Goal: Information Seeking & Learning: Learn about a topic

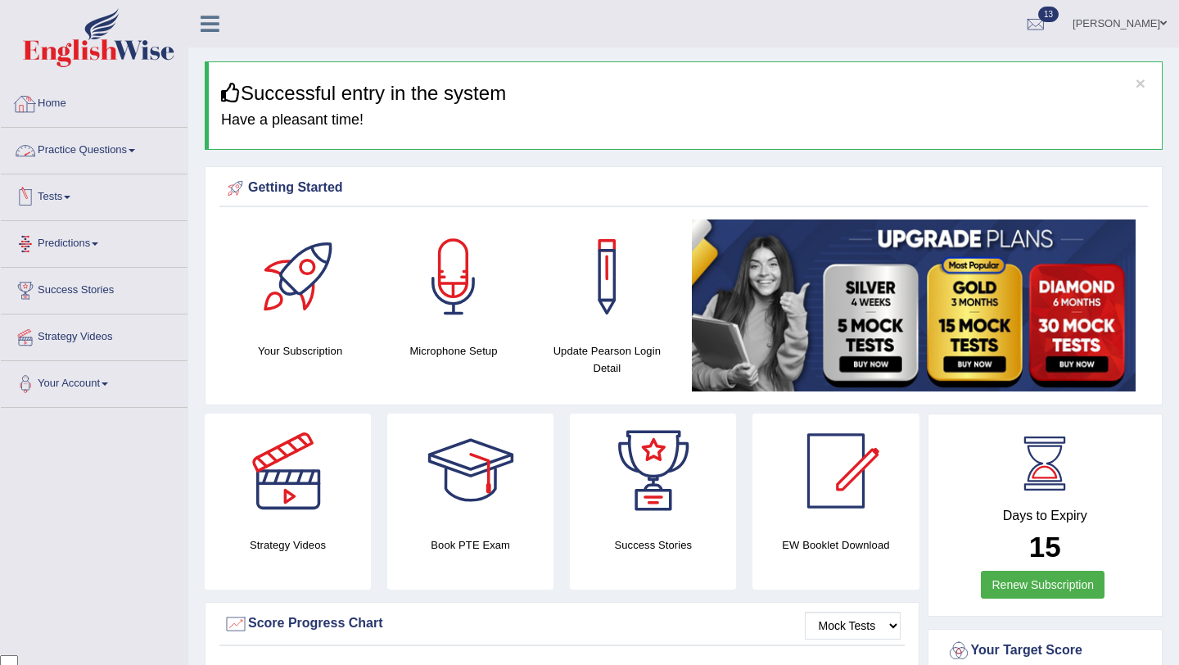
click at [86, 141] on link "Practice Questions" at bounding box center [94, 148] width 187 height 41
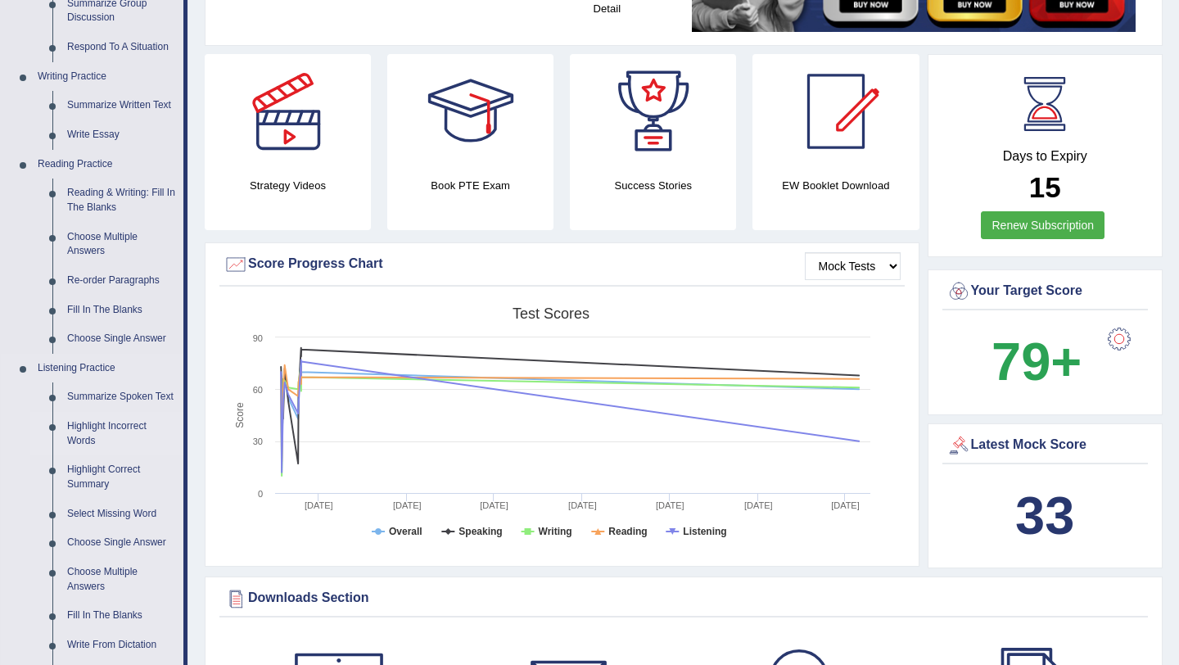
scroll to position [355, 0]
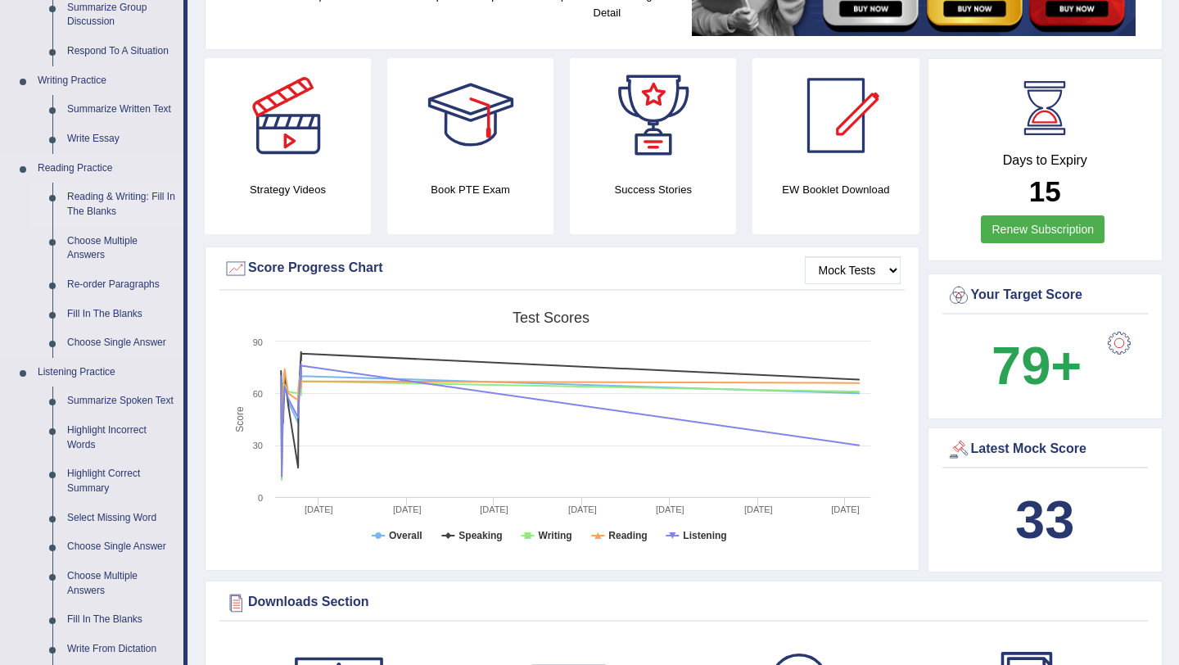
click at [128, 186] on link "Reading & Writing: Fill In The Blanks" at bounding box center [122, 204] width 124 height 43
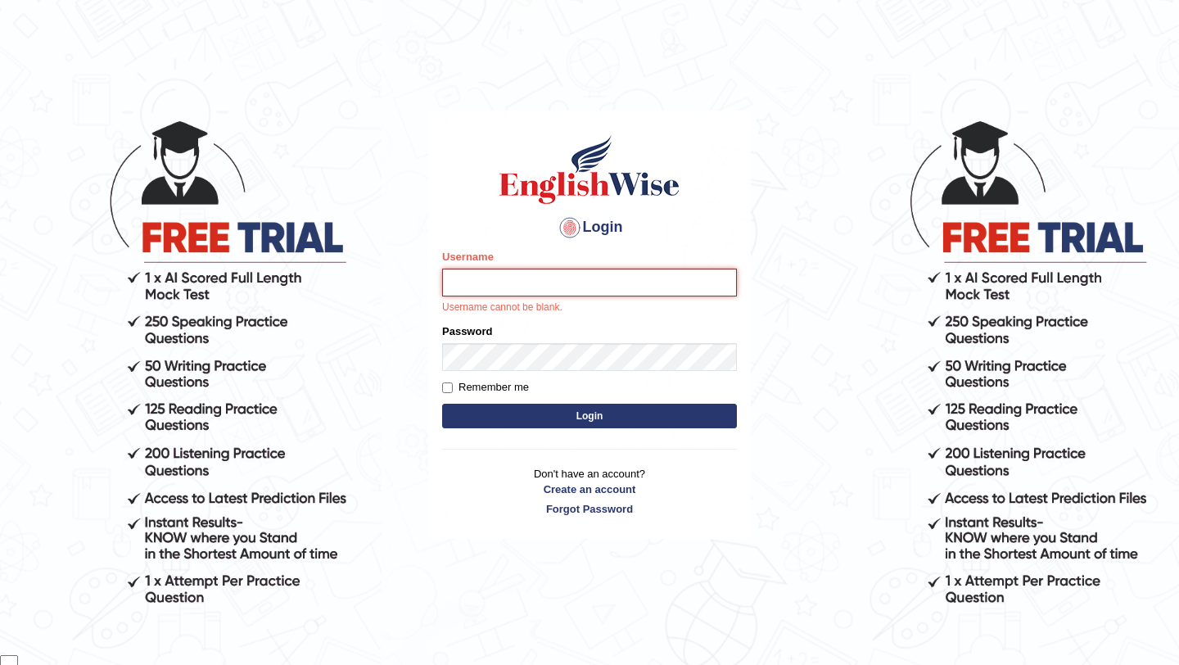
type input "samsubedi"
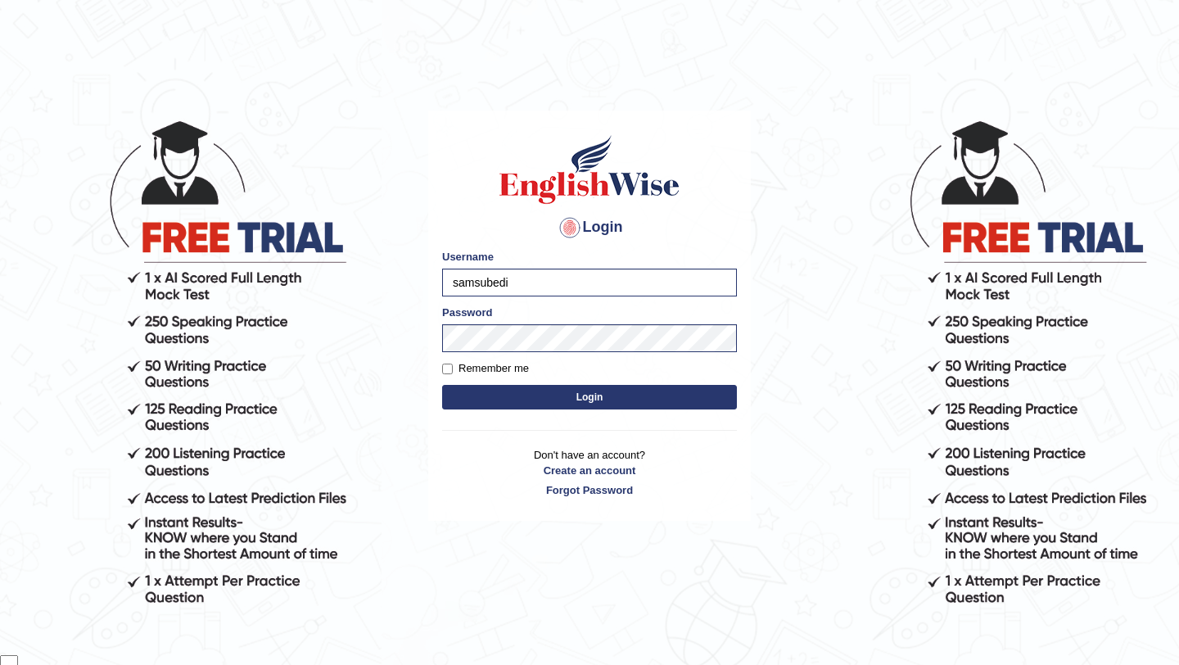
click at [606, 397] on button "Login" at bounding box center [589, 397] width 295 height 25
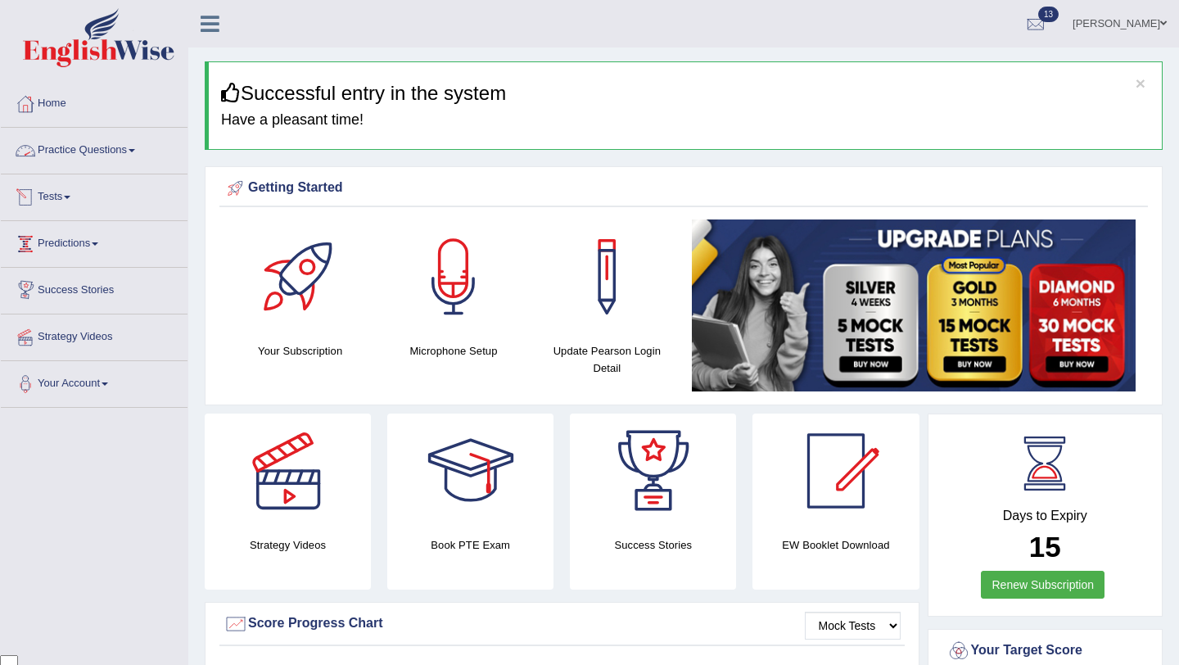
click at [118, 159] on link "Practice Questions" at bounding box center [94, 148] width 187 height 41
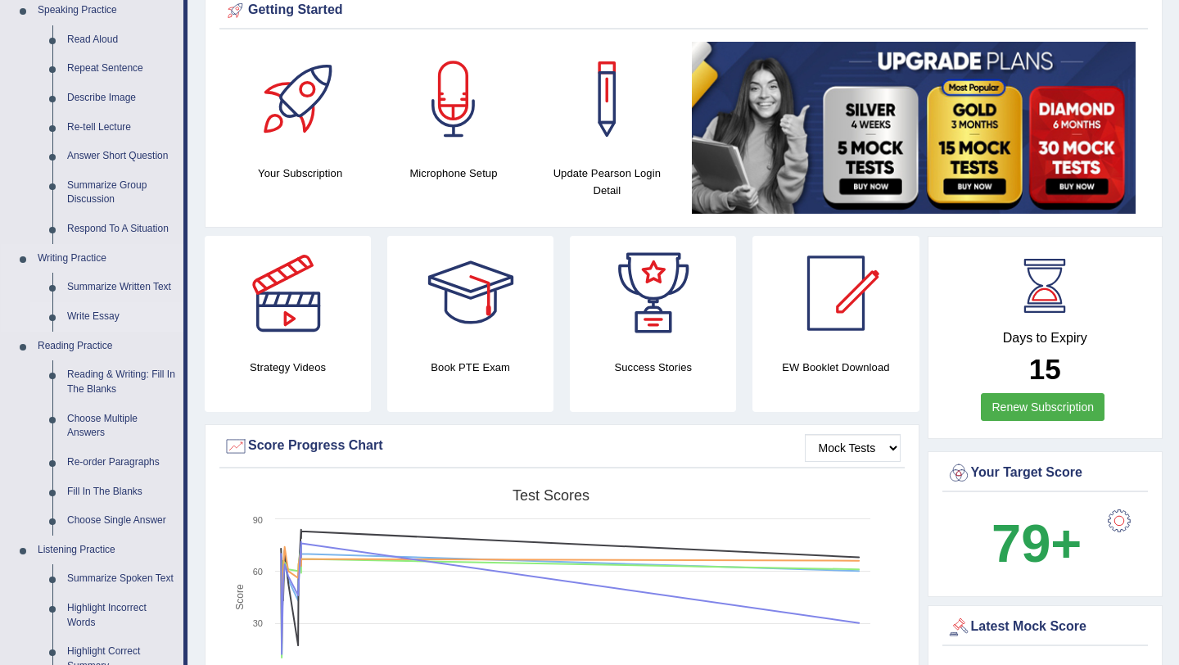
scroll to position [195, 0]
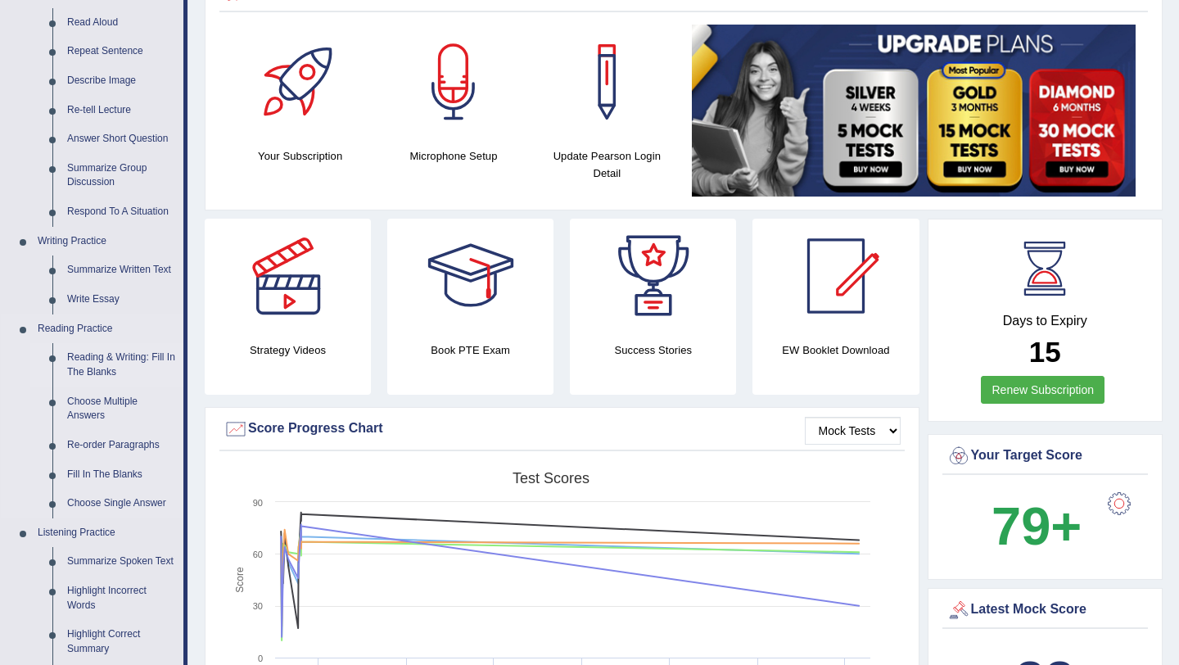
click at [129, 363] on link "Reading & Writing: Fill In The Blanks" at bounding box center [122, 364] width 124 height 43
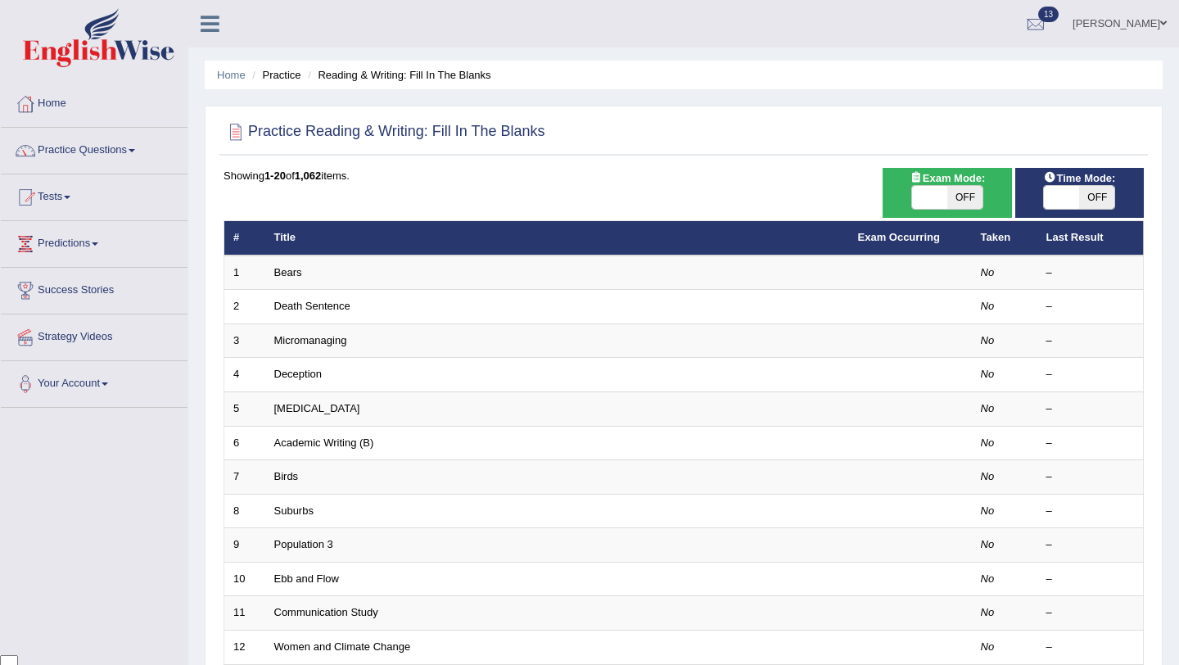
click at [967, 200] on span "OFF" at bounding box center [964, 197] width 35 height 23
checkbox input "true"
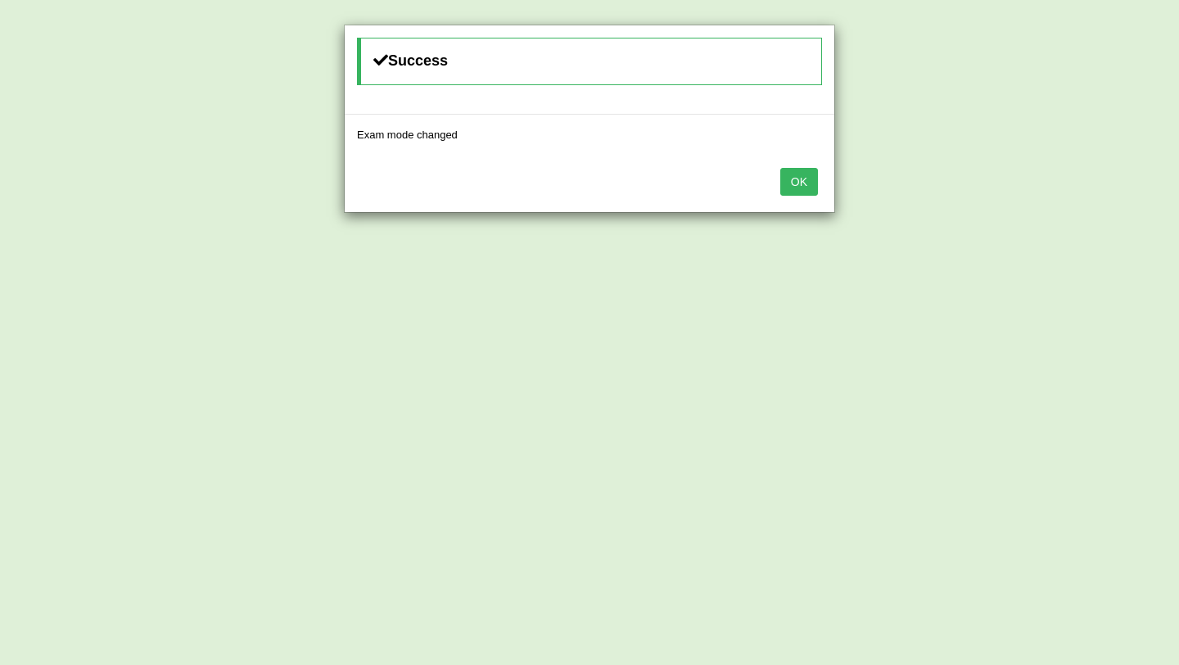
click at [796, 185] on button "OK" at bounding box center [799, 182] width 38 height 28
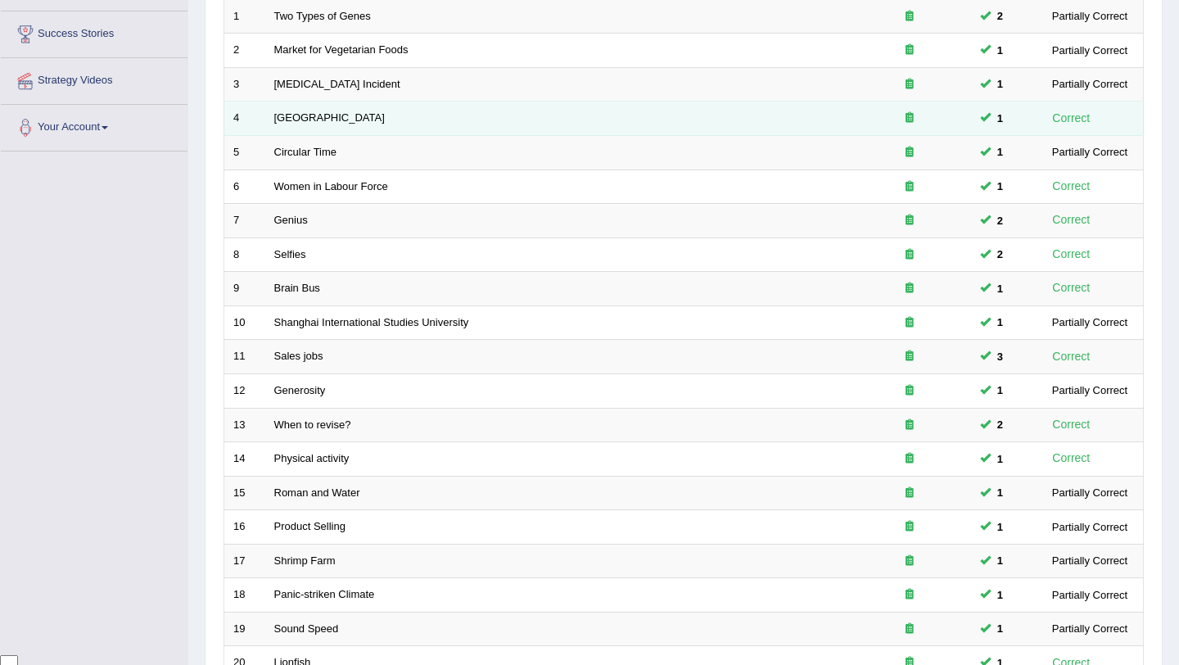
scroll to position [419, 0]
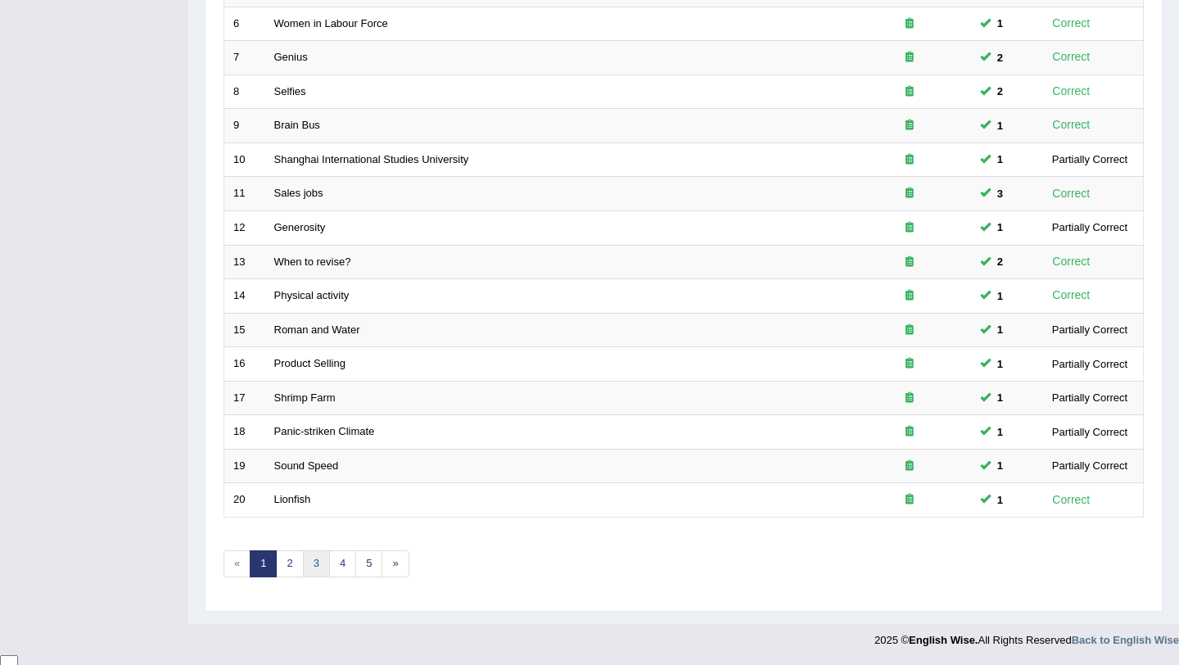
click at [317, 572] on link "3" at bounding box center [316, 563] width 27 height 27
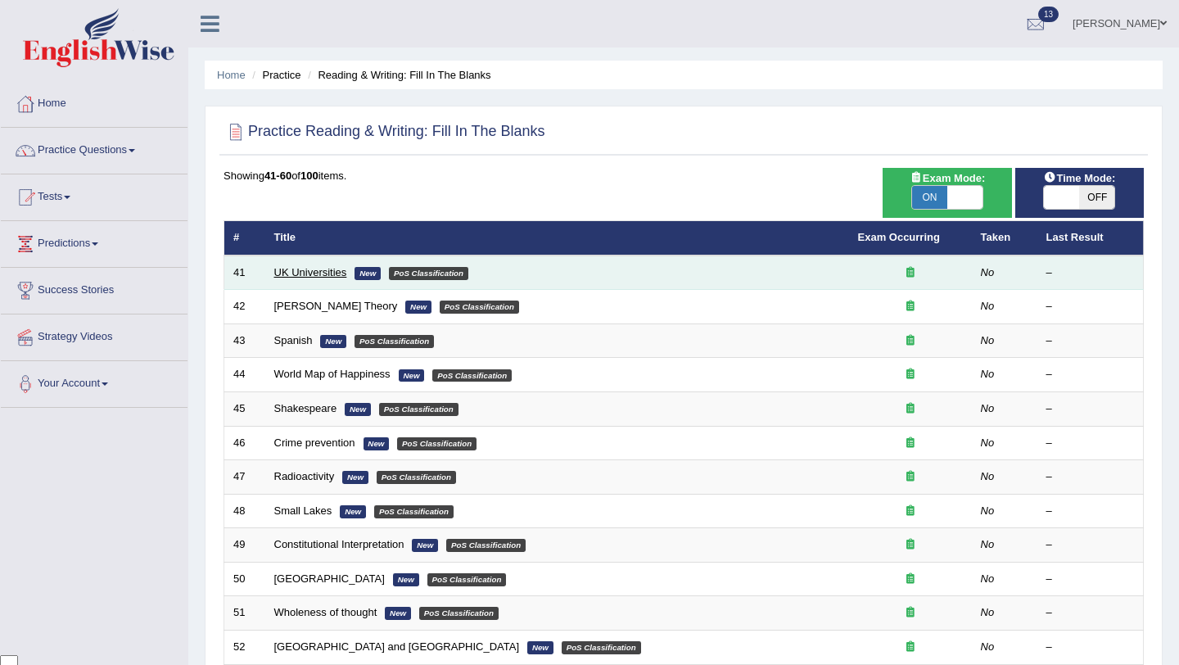
click at [313, 274] on link "UK Universities" at bounding box center [310, 272] width 73 height 12
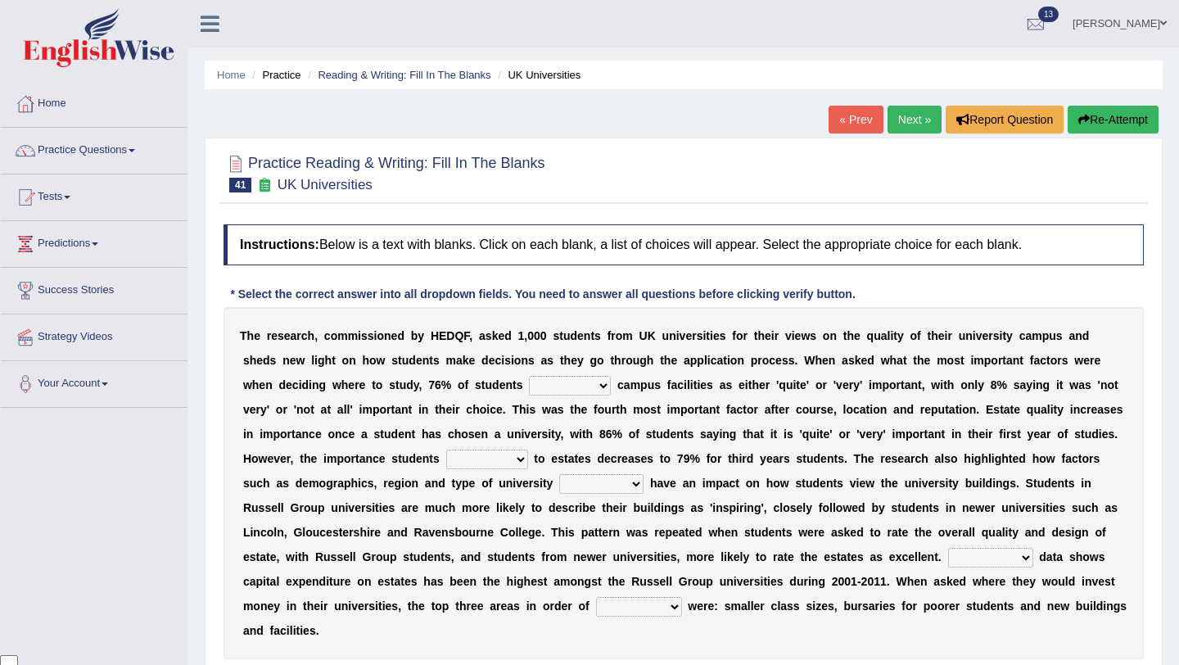
click at [563, 384] on select "refers claims prescribes ranks" at bounding box center [570, 386] width 82 height 20
select select "refers"
click at [529, 376] on select "refers claims prescribes ranks" at bounding box center [570, 386] width 82 height 20
click at [523, 455] on select "deliver attach summon acquire" at bounding box center [487, 459] width 82 height 20
select select "deliver"
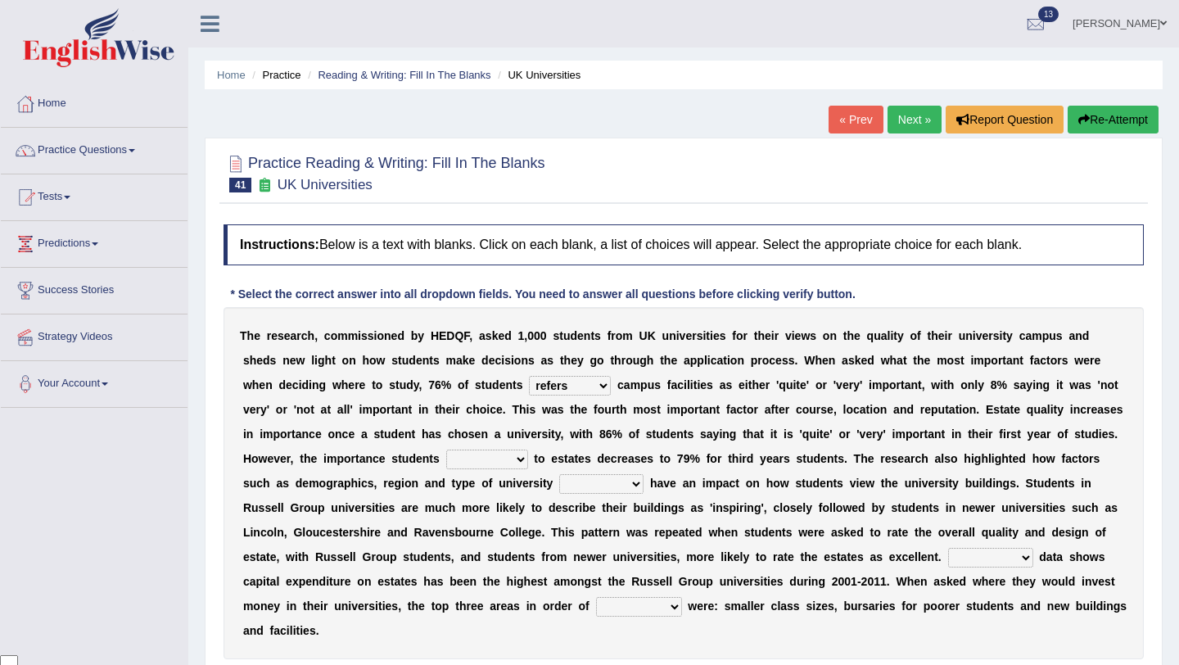
click at [446, 449] on select "deliver attach summon acquire" at bounding box center [487, 459] width 82 height 20
click at [627, 483] on select "attached attended acquired augmented" at bounding box center [601, 484] width 84 height 20
select select "attended"
click at [559, 474] on select "attached attended acquired augmented" at bounding box center [601, 484] width 84 height 20
click at [1022, 558] on select "Collective Existing Predictable Collateral" at bounding box center [990, 558] width 85 height 20
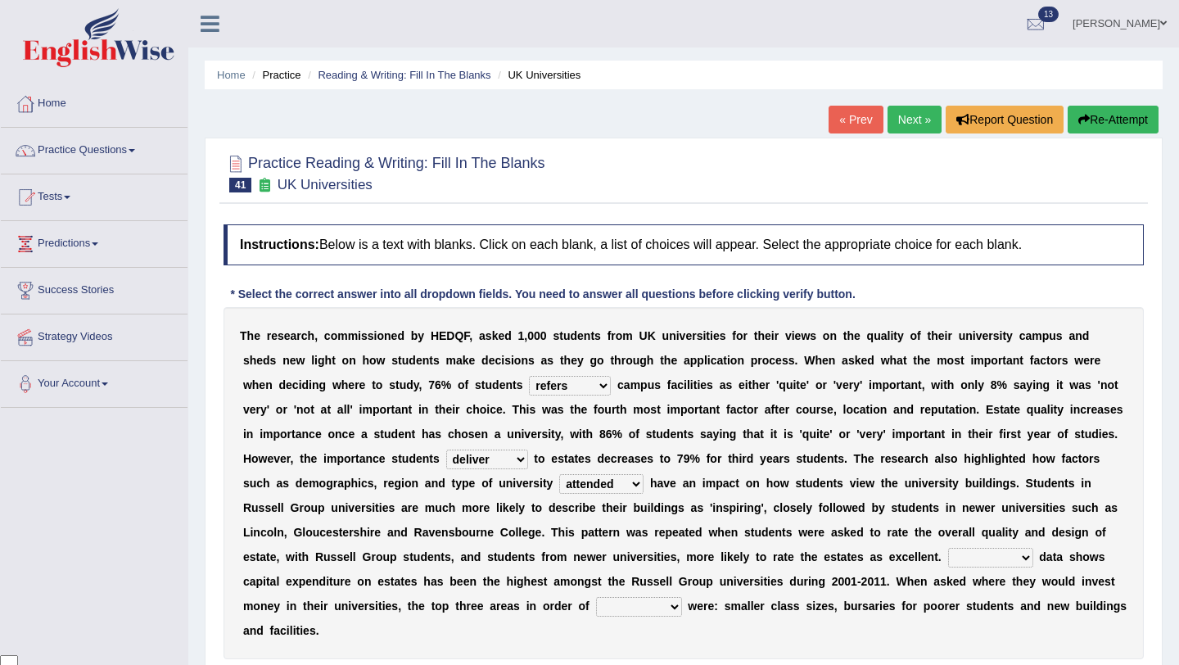
select select "Collective"
click at [948, 548] on select "Collective Existing Predictable Collateral" at bounding box center [990, 558] width 85 height 20
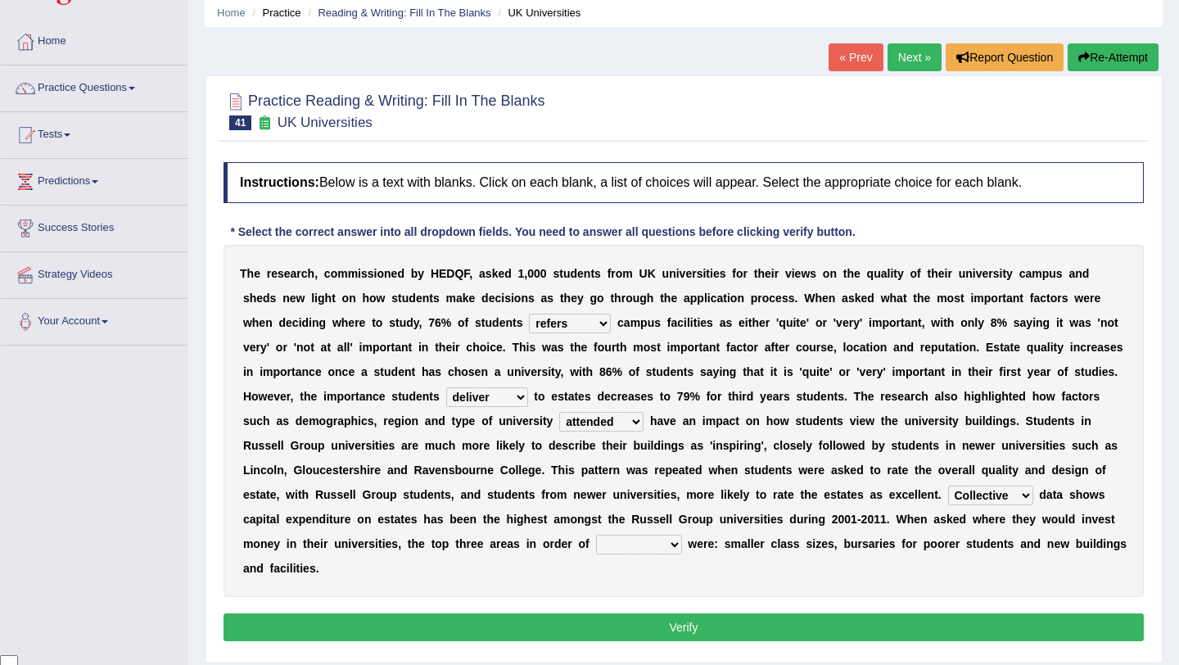
scroll to position [68, 0]
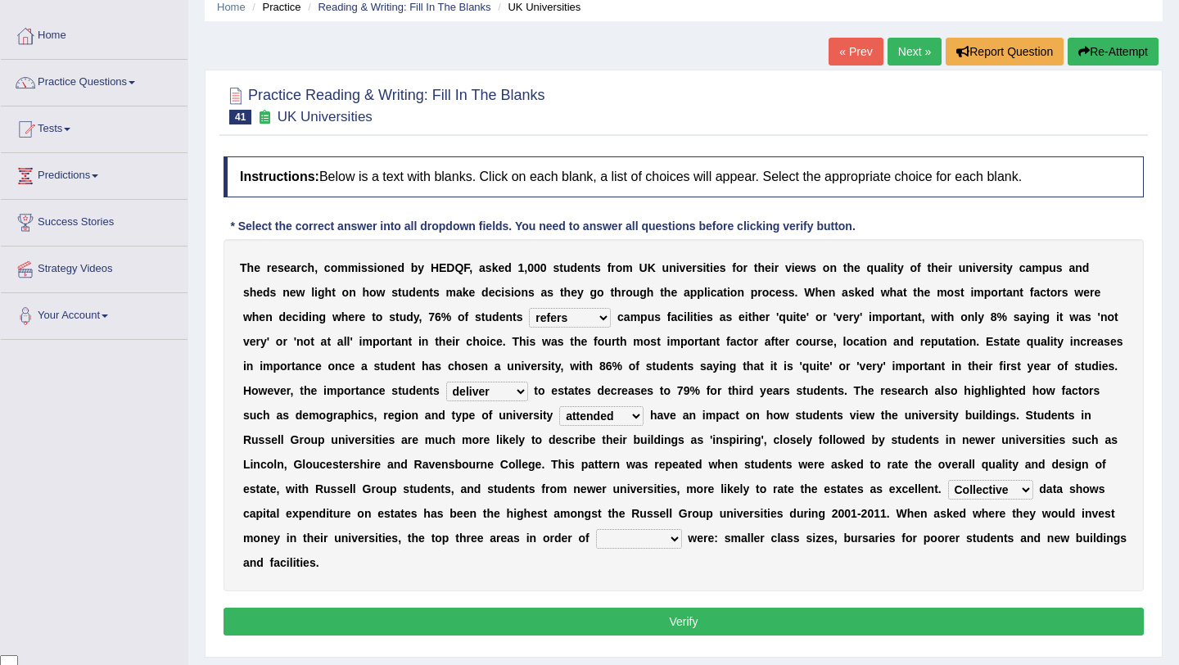
click at [675, 542] on select "prefer preferential prefect preference" at bounding box center [639, 539] width 86 height 20
select select "preference"
click at [596, 529] on select "prefer preferential prefect preference" at bounding box center [639, 539] width 86 height 20
click at [701, 615] on button "Verify" at bounding box center [683, 621] width 920 height 28
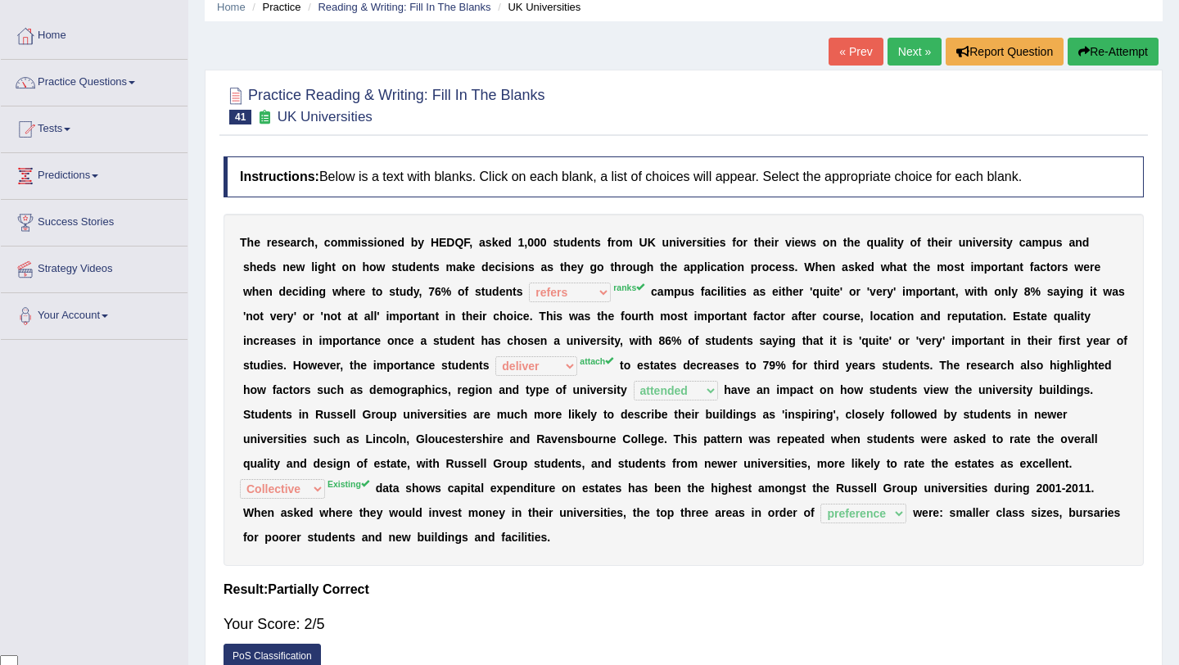
click at [1105, 49] on button "Re-Attempt" at bounding box center [1112, 52] width 91 height 28
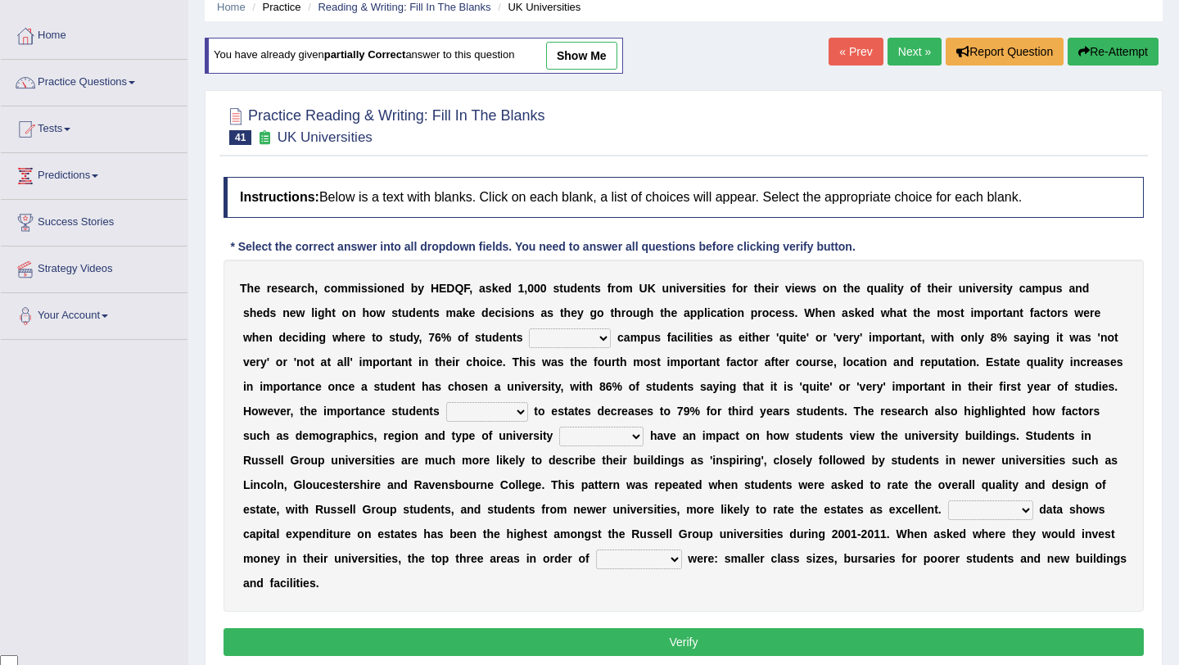
click at [571, 331] on select "refers claims prescribes ranks" at bounding box center [570, 338] width 82 height 20
select select "ranks"
click at [529, 328] on select "refers claims prescribes ranks" at bounding box center [570, 338] width 82 height 20
click at [519, 411] on select "deliver attach summon acquire" at bounding box center [487, 412] width 82 height 20
select select "acquire"
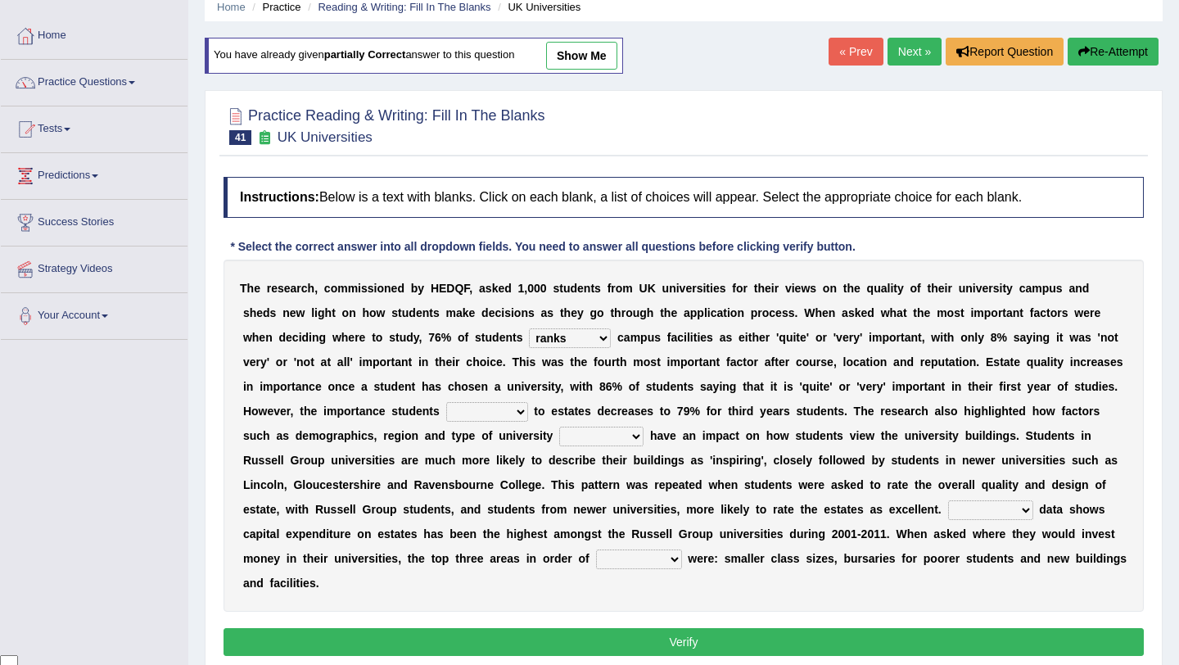
click at [446, 402] on select "deliver attach summon acquire" at bounding box center [487, 412] width 82 height 20
click at [630, 438] on select "attached attended acquired augmented" at bounding box center [601, 436] width 84 height 20
select select "attended"
click at [559, 426] on select "attached attended acquired augmented" at bounding box center [601, 436] width 84 height 20
click at [1026, 511] on select "Collective Existing Predictable Collateral" at bounding box center [990, 510] width 85 height 20
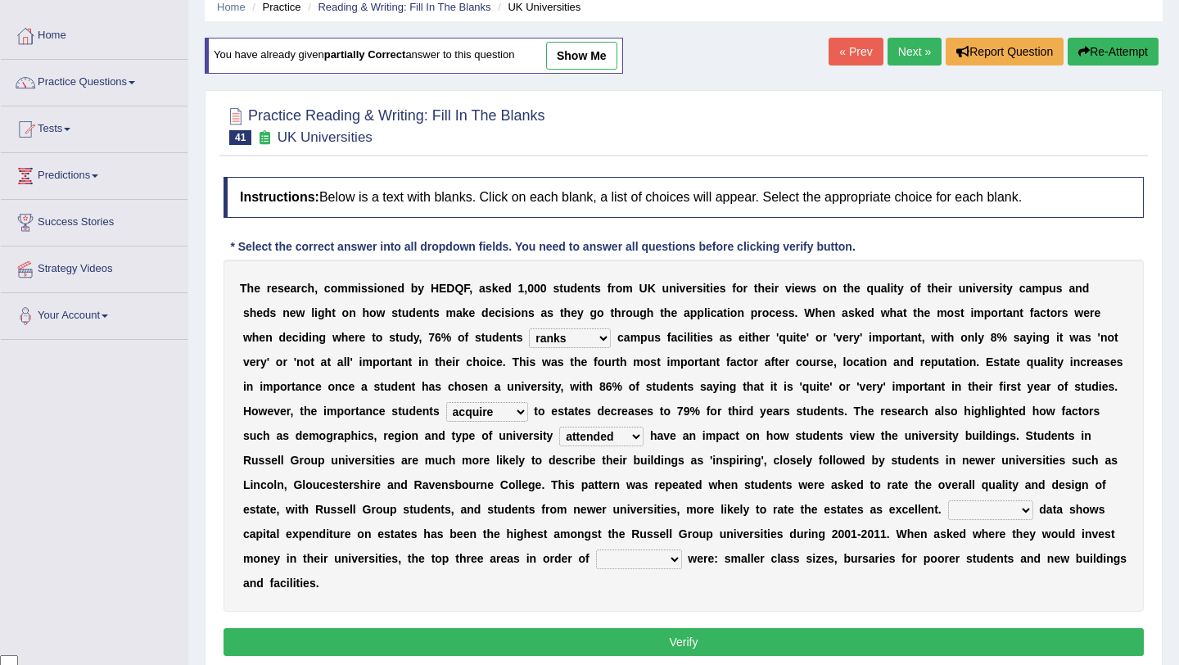
select select "Existing"
click at [948, 500] on select "Collective Existing Predictable Collateral" at bounding box center [990, 510] width 85 height 20
click at [673, 561] on select "prefer preferential prefect preference" at bounding box center [639, 559] width 86 height 20
select select "preference"
click at [596, 549] on select "prefer preferential prefect preference" at bounding box center [639, 559] width 86 height 20
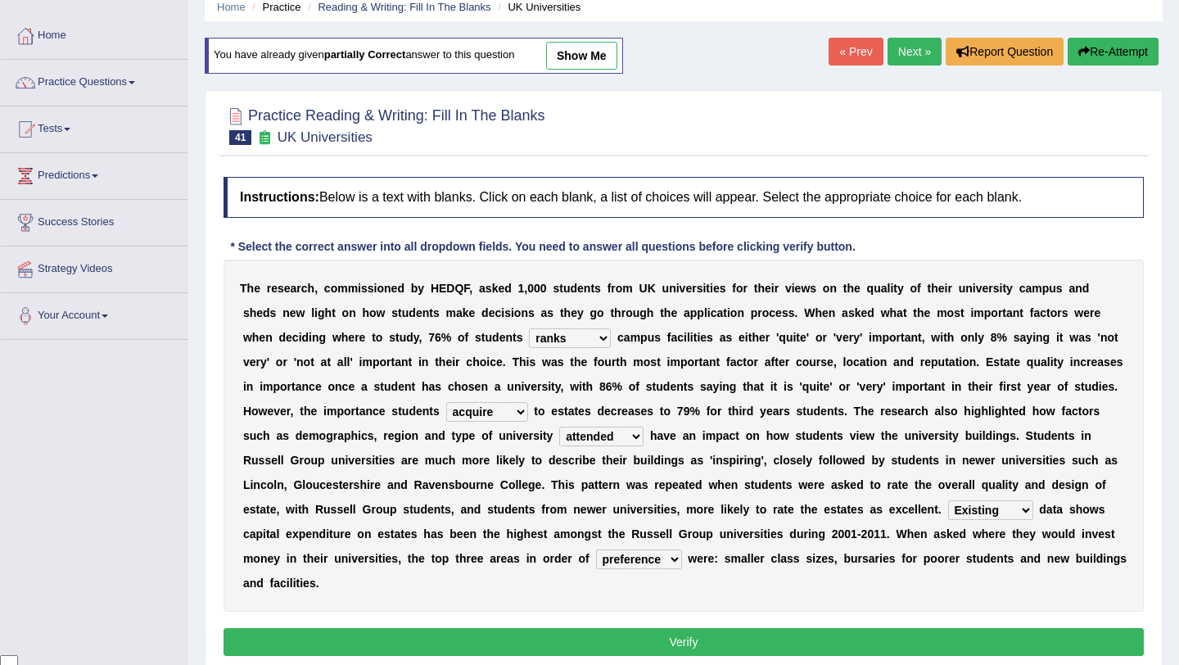
click at [726, 636] on button "Verify" at bounding box center [683, 642] width 920 height 28
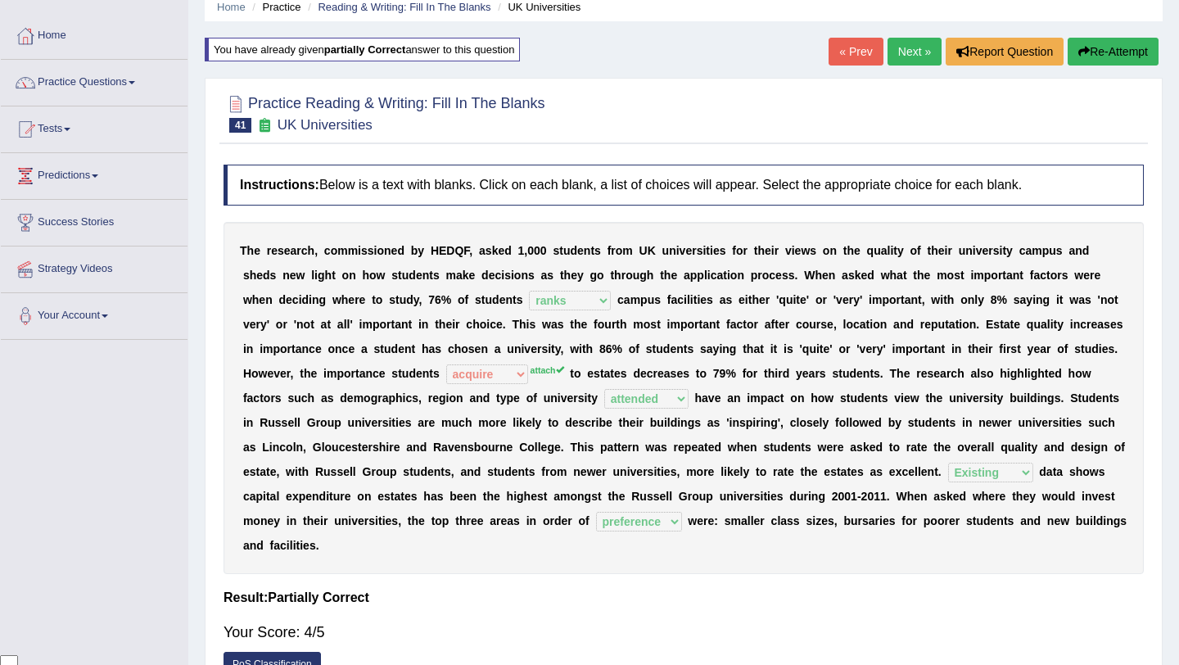
click at [908, 53] on link "Next »" at bounding box center [914, 52] width 54 height 28
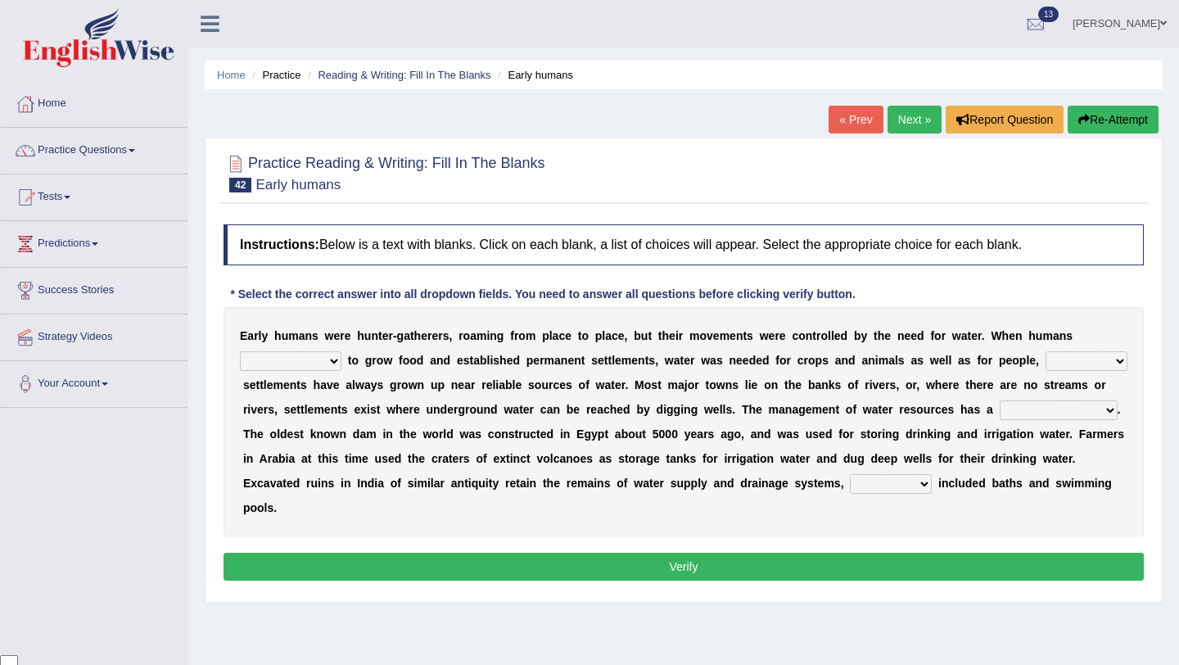
click at [332, 362] on select "start having started starting started" at bounding box center [290, 361] width 101 height 20
select select "started"
click at [240, 351] on select "start having started starting started" at bounding box center [290, 361] width 101 height 20
click at [331, 360] on select "start having started starting started" at bounding box center [290, 361] width 101 height 20
click at [240, 351] on select "start having started starting started" at bounding box center [290, 361] width 101 height 20
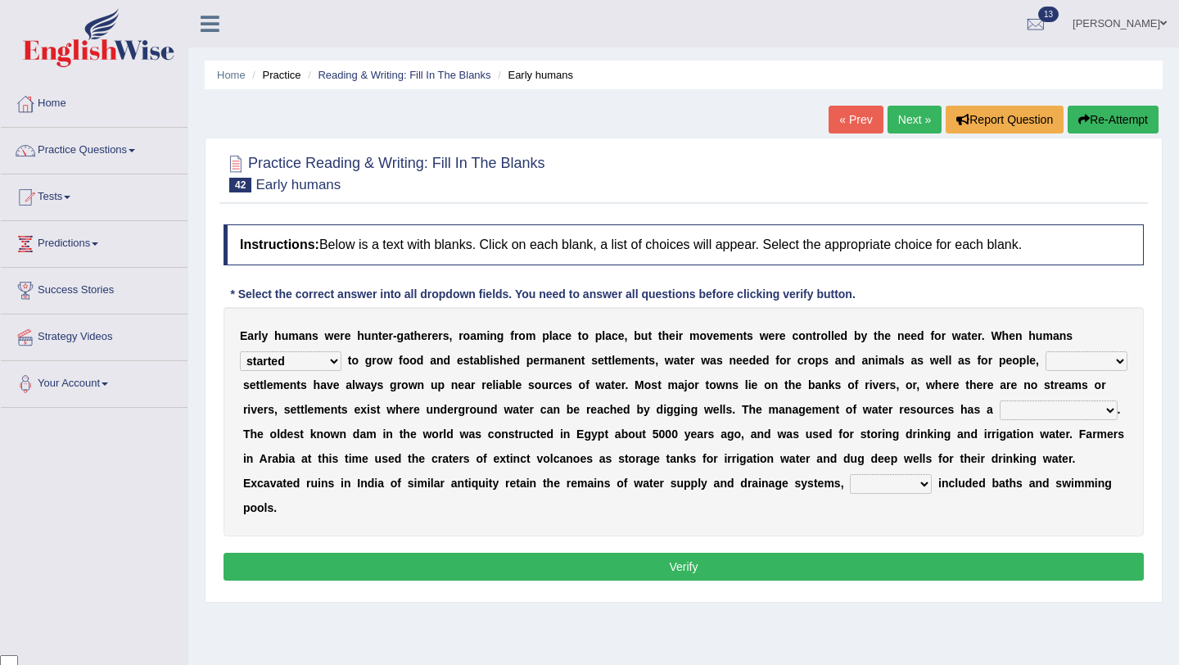
click at [1045, 371] on select "because so thus thereby" at bounding box center [1086, 361] width 82 height 20
select select "thus"
click at [1045, 371] on select "because so thus thereby" at bounding box center [1086, 361] width 82 height 20
click at [999, 420] on select "meticulous study moderate change brief existence long history" at bounding box center [1058, 410] width 118 height 20
select select "long history"
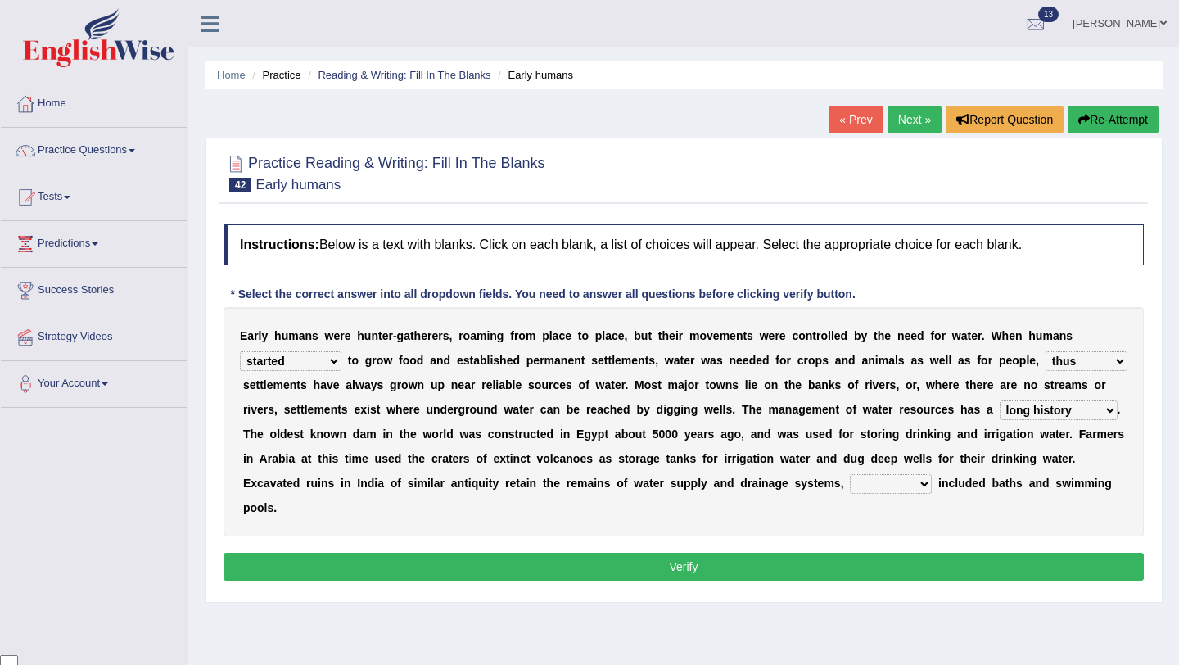
click at [999, 420] on select "meticulous study moderate change brief existence long history" at bounding box center [1058, 410] width 118 height 20
click at [931, 478] on select "as what which whatever" at bounding box center [891, 484] width 82 height 20
select select "which"
click at [931, 474] on select "as what which whatever" at bounding box center [891, 484] width 82 height 20
click at [805, 557] on button "Verify" at bounding box center [683, 566] width 920 height 28
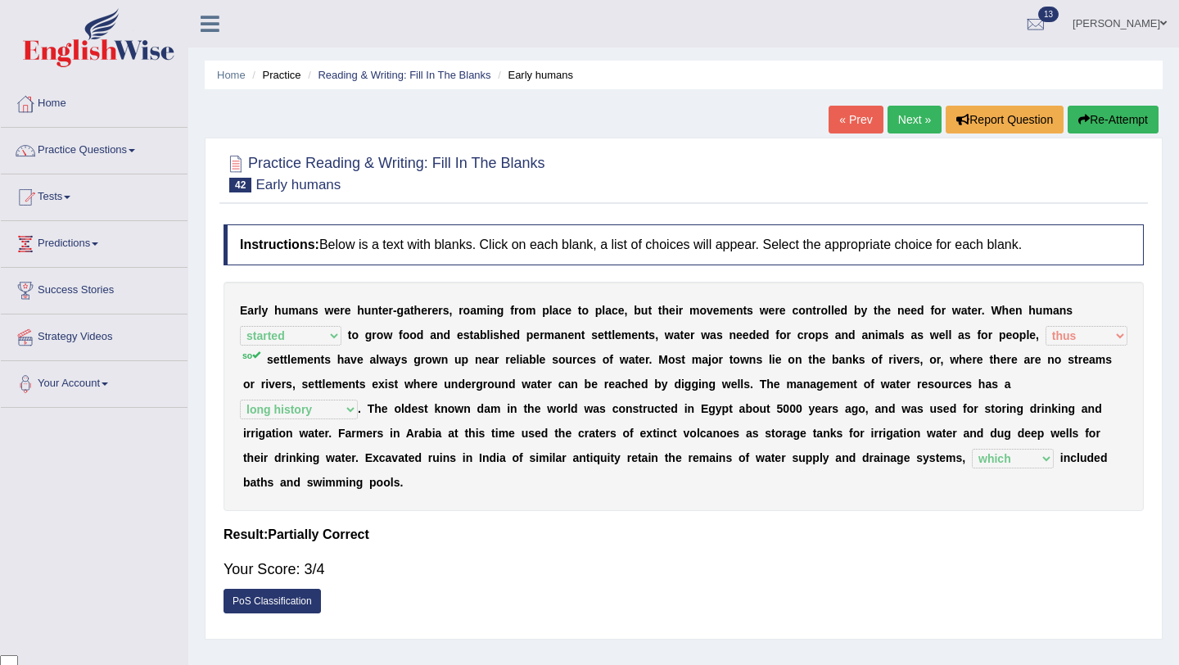
click at [901, 106] on link "Next »" at bounding box center [914, 120] width 54 height 28
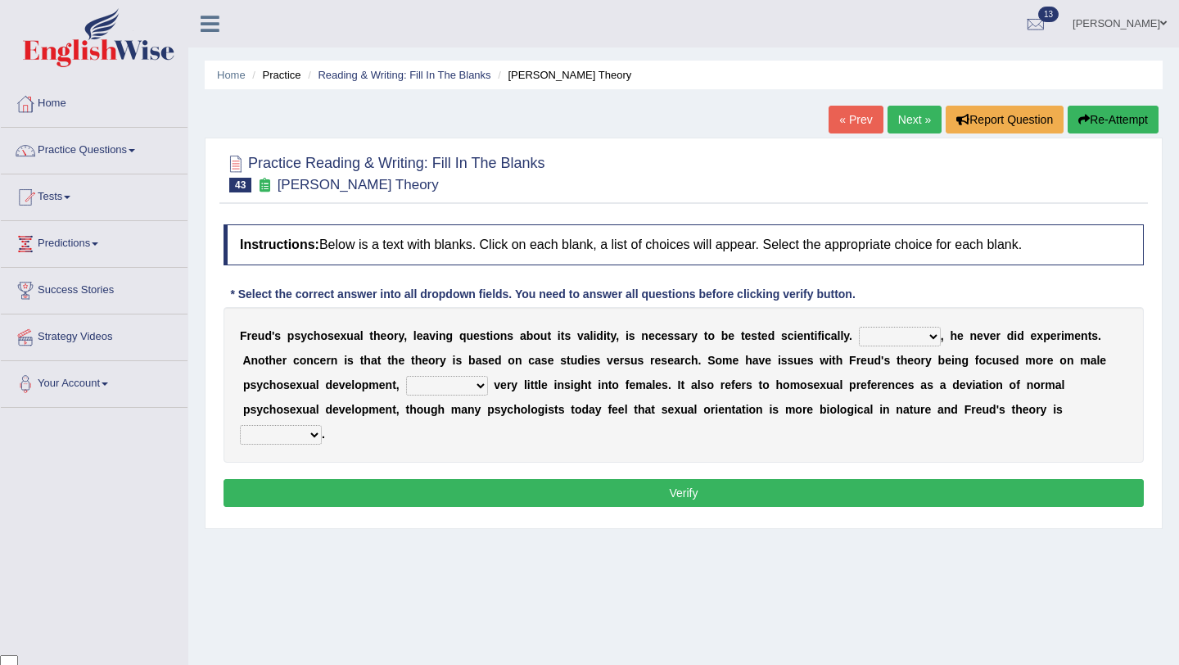
click at [925, 336] on select "Whatever Therefore However Besides" at bounding box center [900, 337] width 82 height 20
select select "However"
click at [859, 327] on select "Whatever Therefore However Besides" at bounding box center [900, 337] width 82 height 20
click at [476, 389] on select "offers offering offered offer" at bounding box center [447, 386] width 82 height 20
select select "offering"
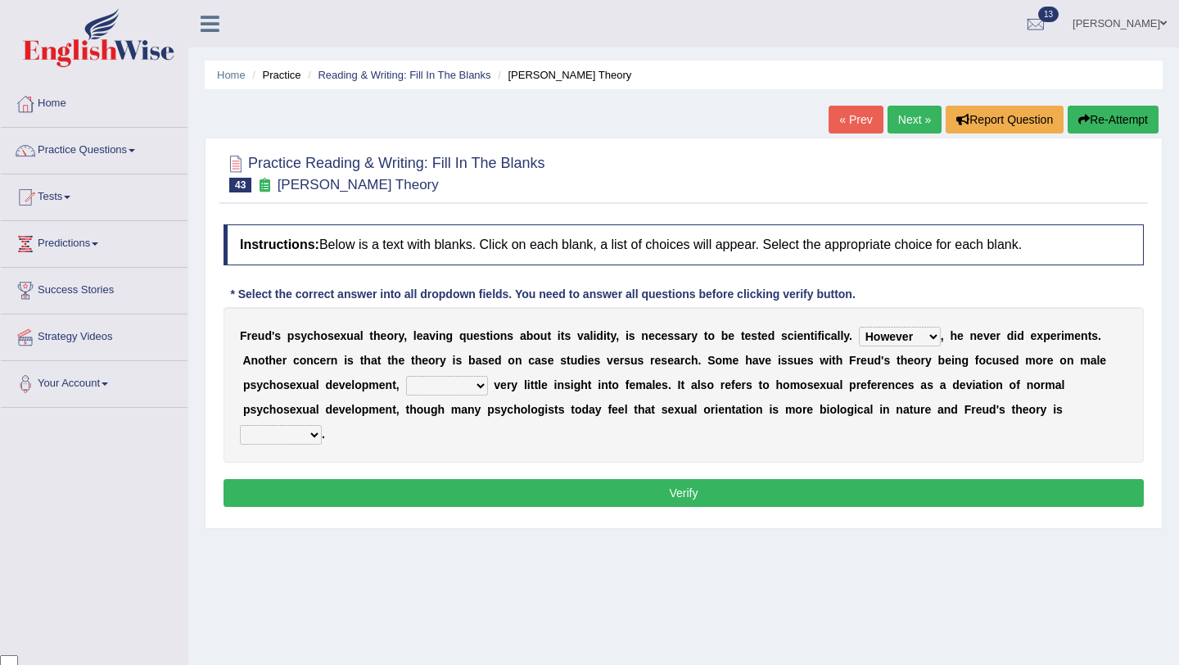
click at [406, 376] on select "offers offering offered offer" at bounding box center [447, 386] width 82 height 20
click at [313, 435] on select "one-sided right wrong prolific" at bounding box center [281, 435] width 82 height 20
select select "one-sided"
click at [240, 425] on select "one-sided right wrong prolific" at bounding box center [281, 435] width 82 height 20
click at [495, 495] on button "Verify" at bounding box center [683, 493] width 920 height 28
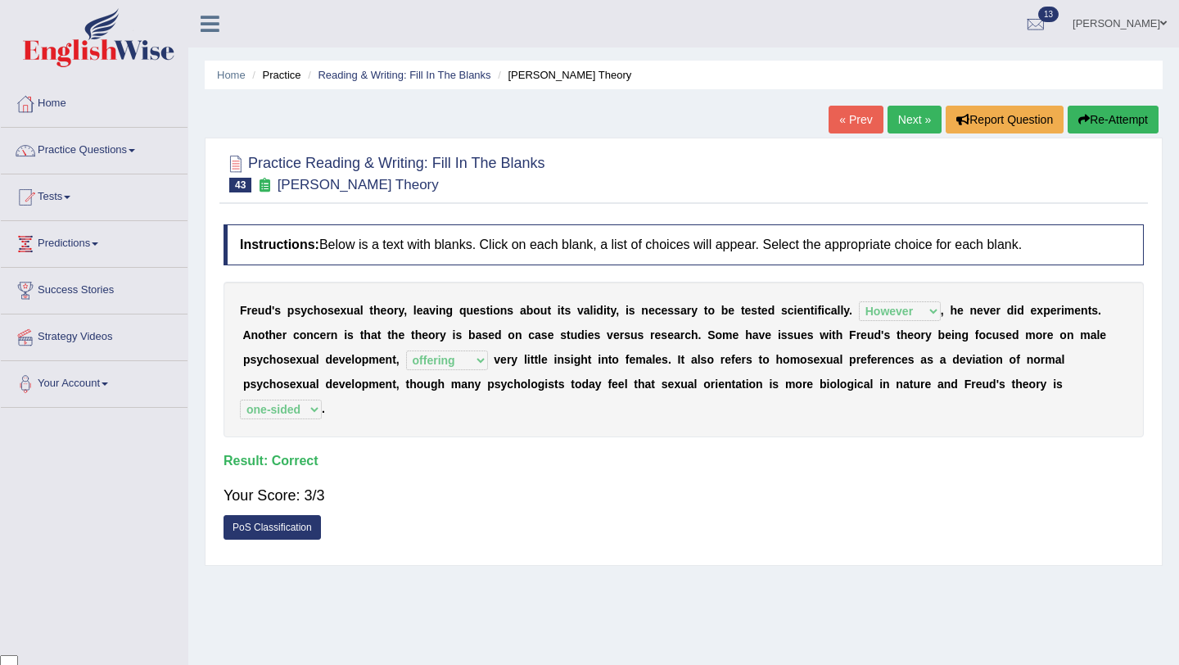
click at [904, 129] on link "Next »" at bounding box center [914, 120] width 54 height 28
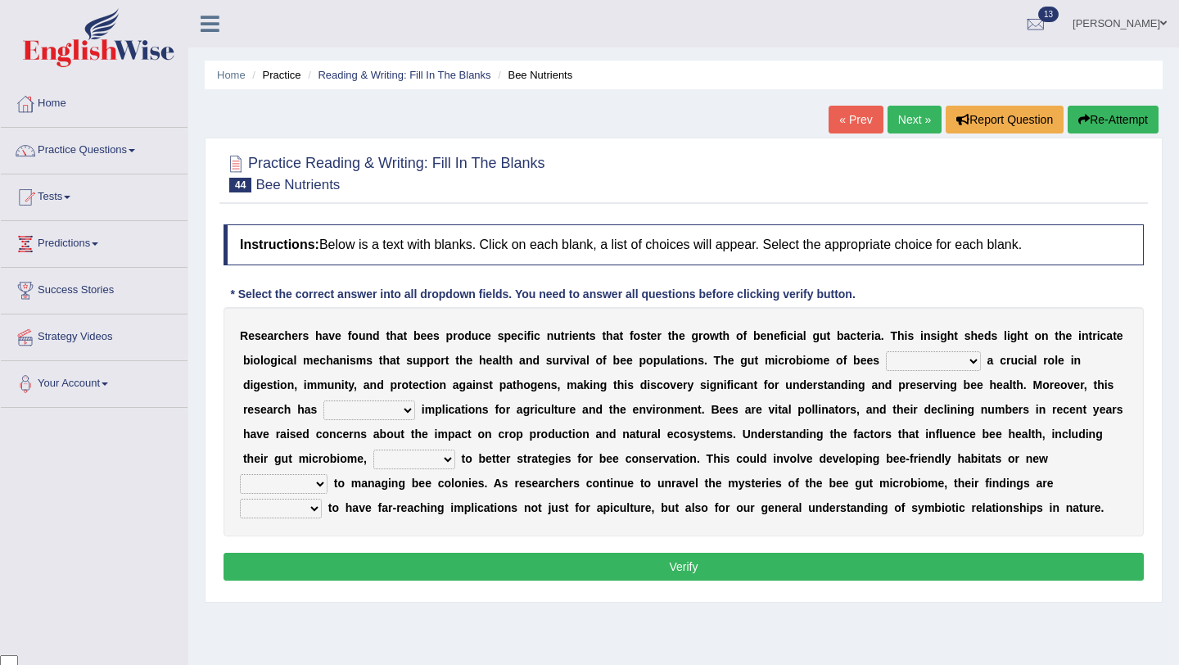
click at [971, 363] on select "exists suspends plays recommends" at bounding box center [933, 361] width 95 height 20
select select "plays"
click at [886, 351] on select "exists suspends plays recommends" at bounding box center [933, 361] width 95 height 20
click at [409, 412] on select "broader lengthy approximate intrinsic" at bounding box center [369, 410] width 92 height 20
select select "broader"
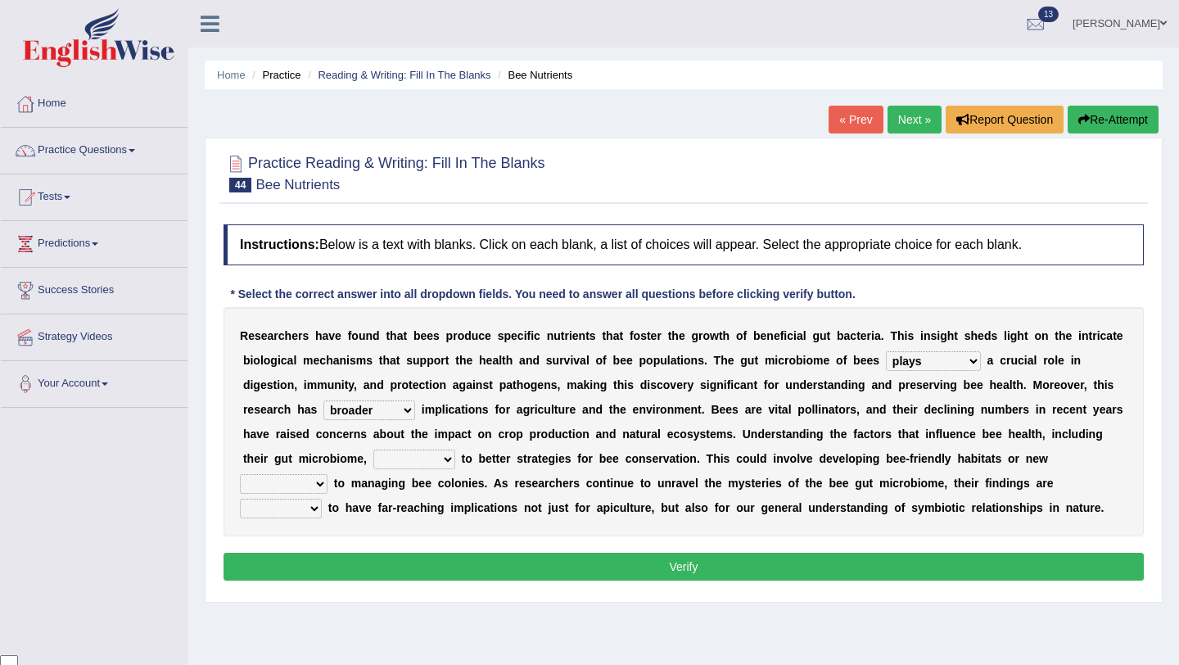
click at [323, 400] on select "broader lengthy approximate intrinsic" at bounding box center [369, 410] width 92 height 20
click at [449, 458] on select "could leas have led which lead leading" at bounding box center [414, 459] width 82 height 20
select select "leading"
click at [373, 449] on select "could leas have led which lead leading" at bounding box center [414, 459] width 82 height 20
click at [322, 488] on select "phenomena approaches traditions themes" at bounding box center [284, 484] width 88 height 20
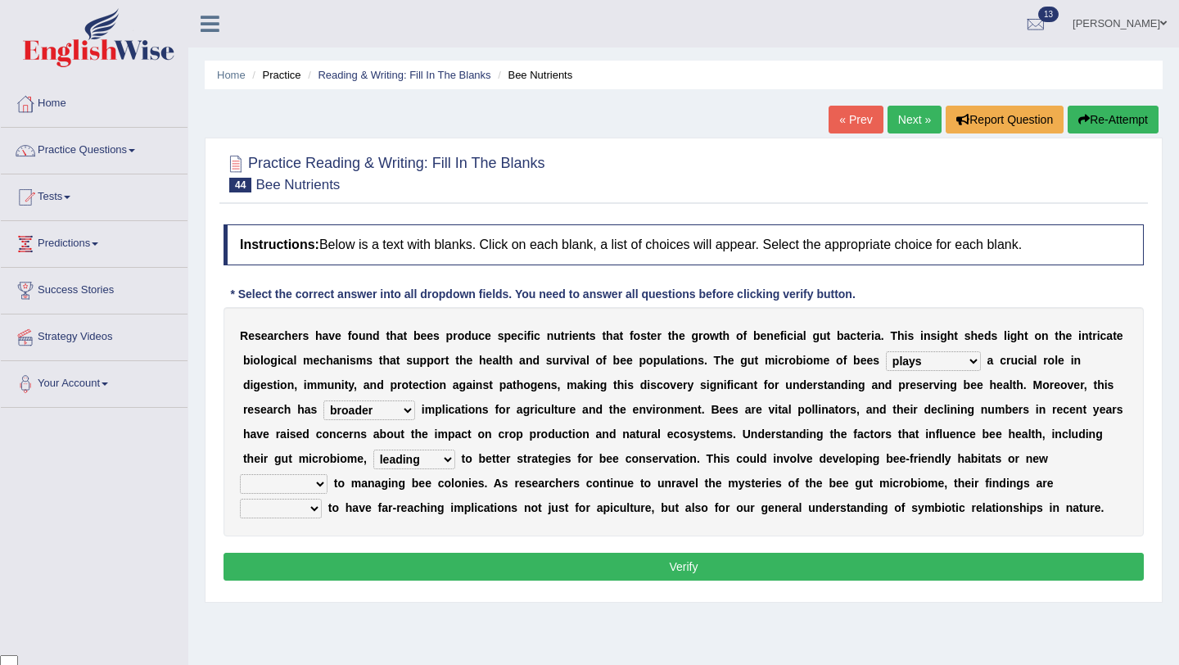
select select "approaches"
click at [240, 474] on select "phenomena approaches traditions themes" at bounding box center [284, 484] width 88 height 20
click at [316, 503] on select "hopeful neutral liable likely" at bounding box center [281, 508] width 82 height 20
select select "likely"
click at [240, 498] on select "hopeful neutral liable likely" at bounding box center [281, 508] width 82 height 20
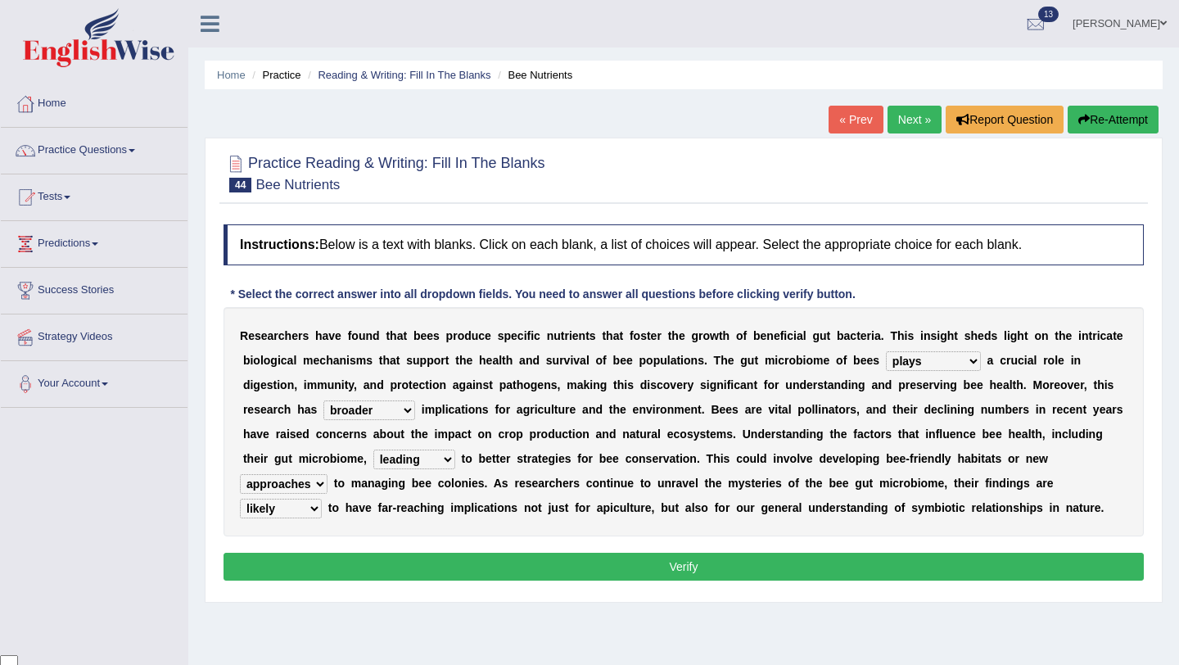
click at [590, 566] on button "Verify" at bounding box center [683, 566] width 920 height 28
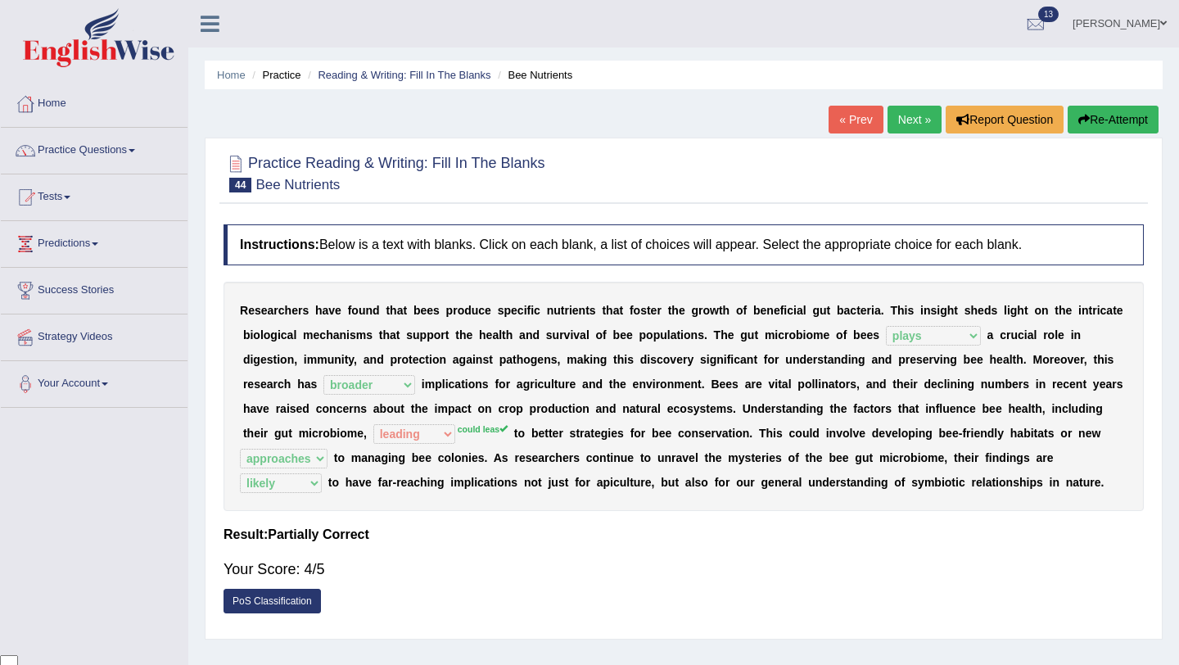
click at [917, 115] on link "Next »" at bounding box center [914, 120] width 54 height 28
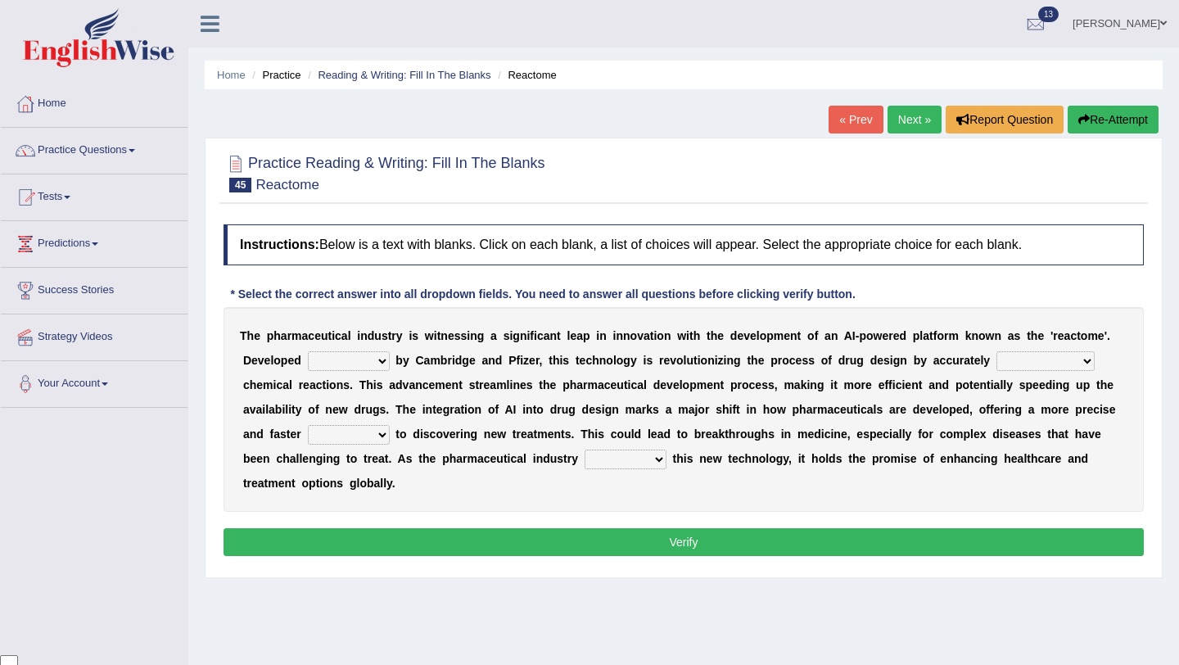
click at [377, 353] on select "hardly jointly patiently regularly" at bounding box center [349, 361] width 82 height 20
select select "jointly"
click at [308, 351] on select "hardly jointly patiently regularly" at bounding box center [349, 361] width 82 height 20
click at [1082, 358] on select "predicting predicts prediction of has predicted" at bounding box center [1045, 361] width 98 height 20
select select "predicting"
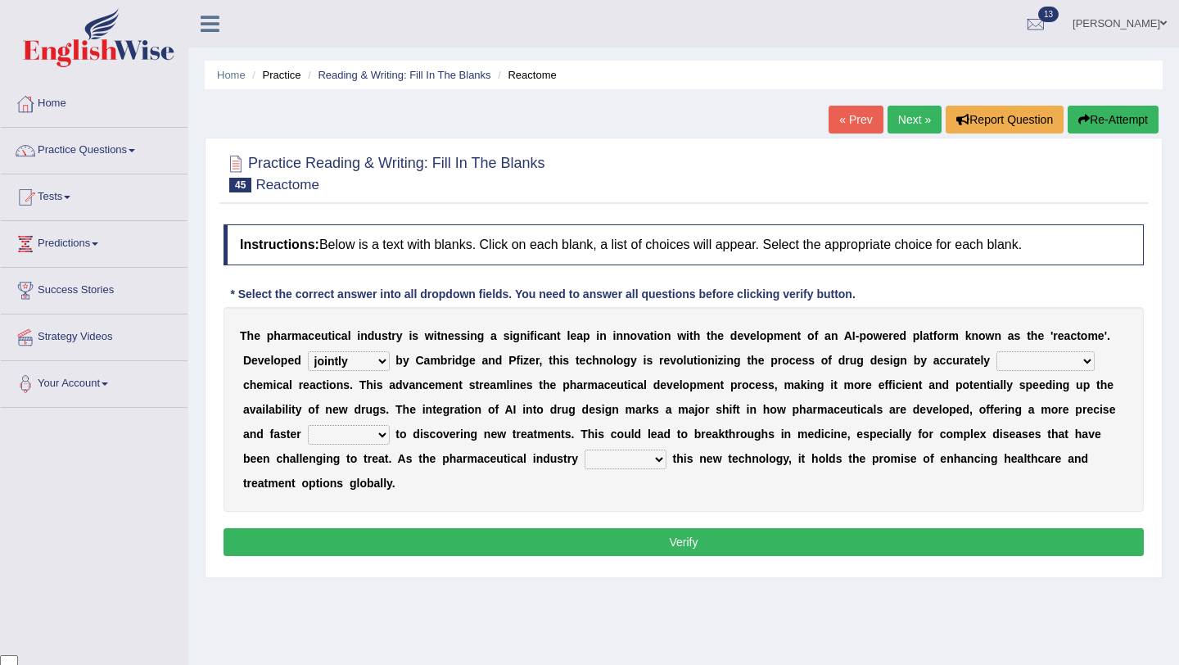
click at [996, 351] on select "predicting predicts prediction of has predicted" at bounding box center [1045, 361] width 98 height 20
click at [378, 440] on select "departure deviation route advance" at bounding box center [349, 435] width 82 height 20
select select "advance"
click at [308, 425] on select "departure deviation route advance" at bounding box center [349, 435] width 82 height 20
click at [659, 463] on select "frames mimics previews embraces" at bounding box center [625, 459] width 82 height 20
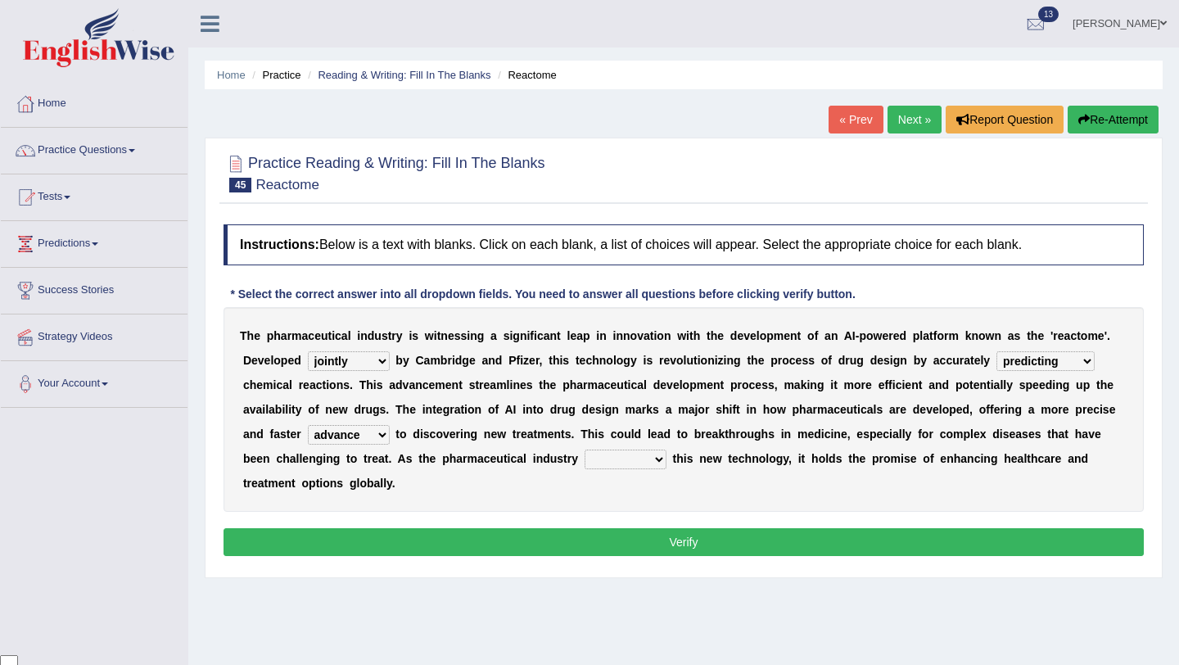
select select "embraces"
click at [584, 449] on select "frames mimics previews embraces" at bounding box center [625, 459] width 82 height 20
click at [664, 530] on button "Verify" at bounding box center [683, 542] width 920 height 28
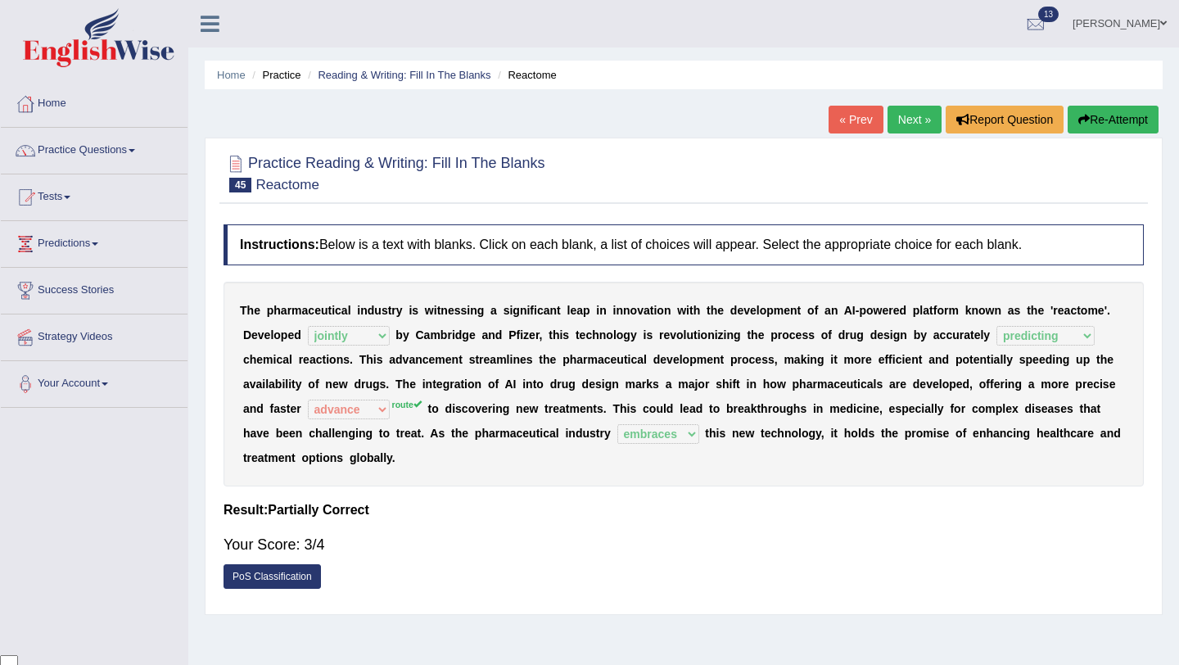
click at [900, 120] on link "Next »" at bounding box center [914, 120] width 54 height 28
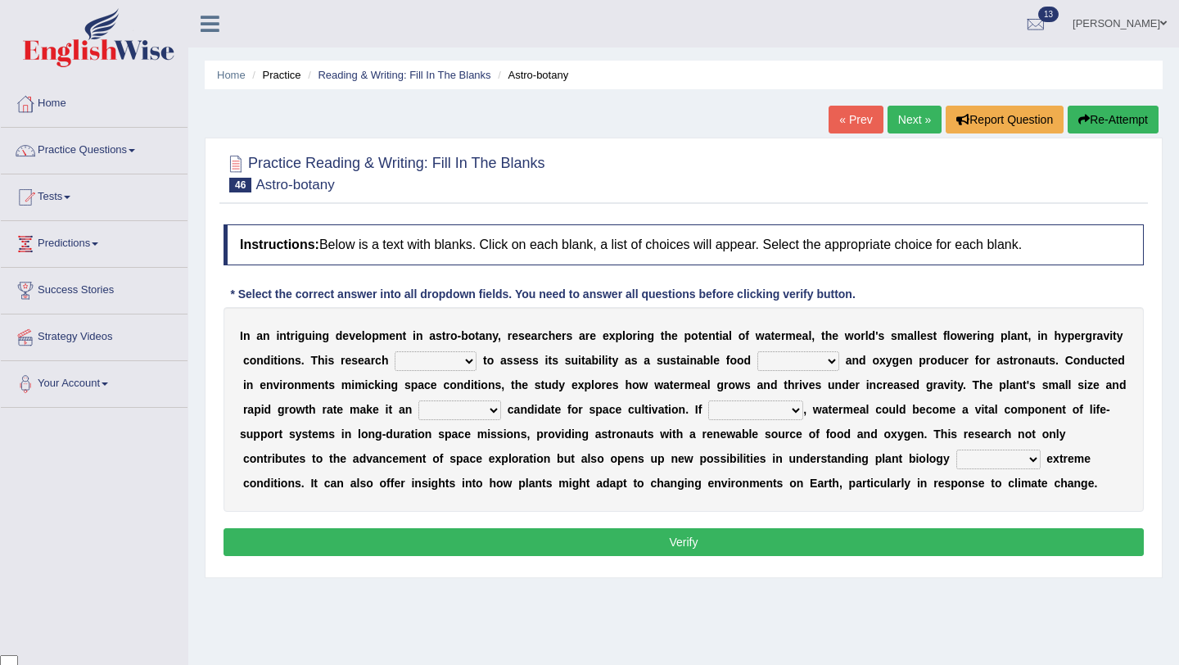
click at [467, 362] on select "enters fits works aims" at bounding box center [436, 361] width 82 height 20
select select "aims"
click at [395, 351] on select "enters fits works aims" at bounding box center [436, 361] width 82 height 20
click at [826, 361] on select "root source process cause" at bounding box center [798, 361] width 82 height 20
select select "source"
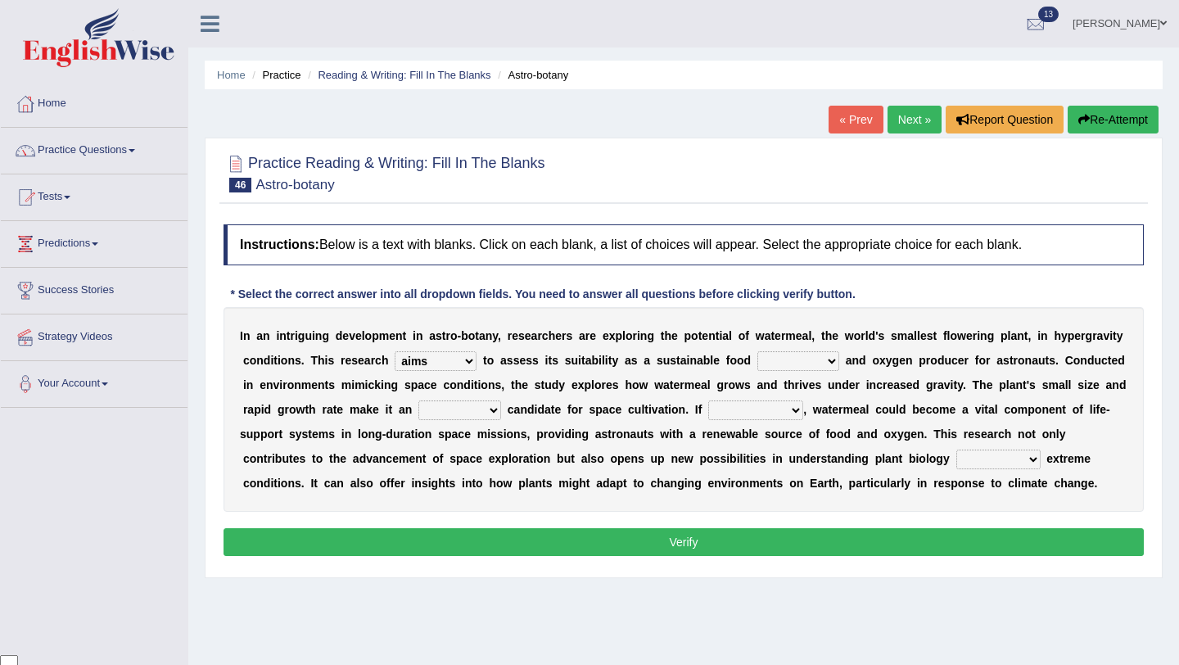
click at [757, 351] on select "root source process cause" at bounding box center [798, 361] width 82 height 20
click at [498, 413] on select "ideal articulate exhaustive absolute" at bounding box center [459, 410] width 83 height 20
select select "ideal"
click at [419, 400] on select "ideal articulate exhaustive absolute" at bounding box center [459, 410] width 83 height 20
click at [791, 412] on select "successful is successful is succeeded succeeds" at bounding box center [755, 410] width 95 height 20
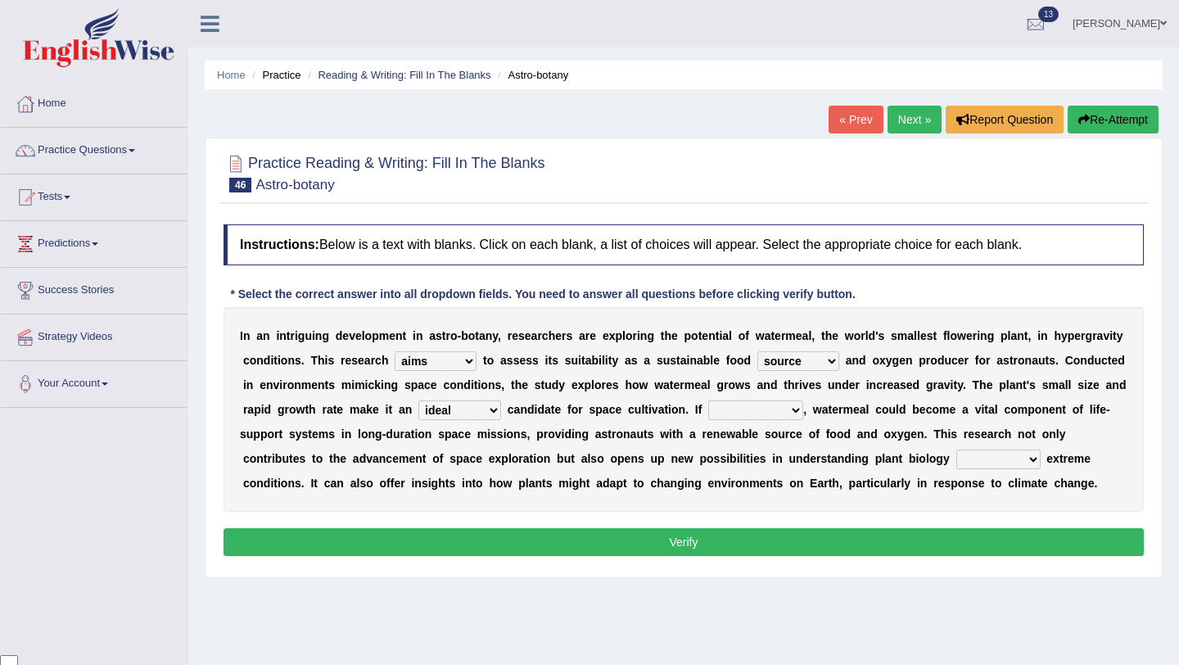
click at [709, 400] on select "successful is successful is succeeded succeeds" at bounding box center [755, 410] width 95 height 20
click at [796, 408] on select "successful is successful is succeeded succeeds" at bounding box center [755, 410] width 95 height 20
select select "succeeds"
click at [709, 400] on select "successful is successful is succeeded succeeds" at bounding box center [755, 410] width 95 height 20
click at [1027, 459] on select "beyond within throughout under" at bounding box center [998, 459] width 84 height 20
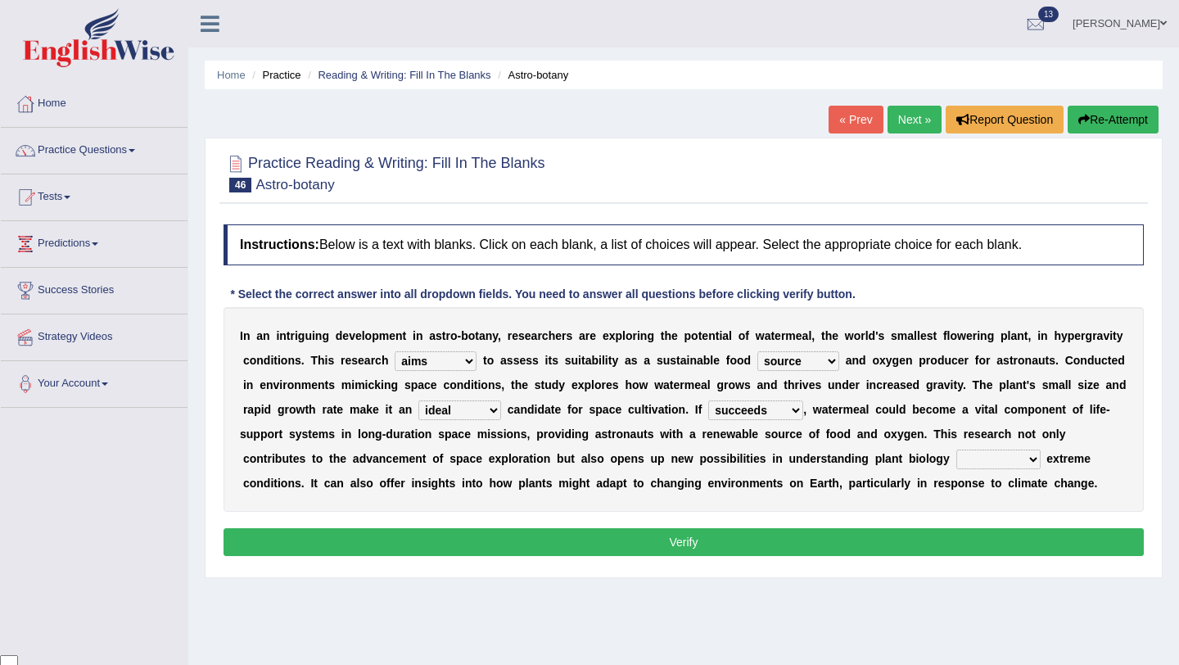
select select "under"
click at [956, 449] on select "beyond within throughout under" at bounding box center [998, 459] width 84 height 20
click at [875, 552] on button "Verify" at bounding box center [683, 542] width 920 height 28
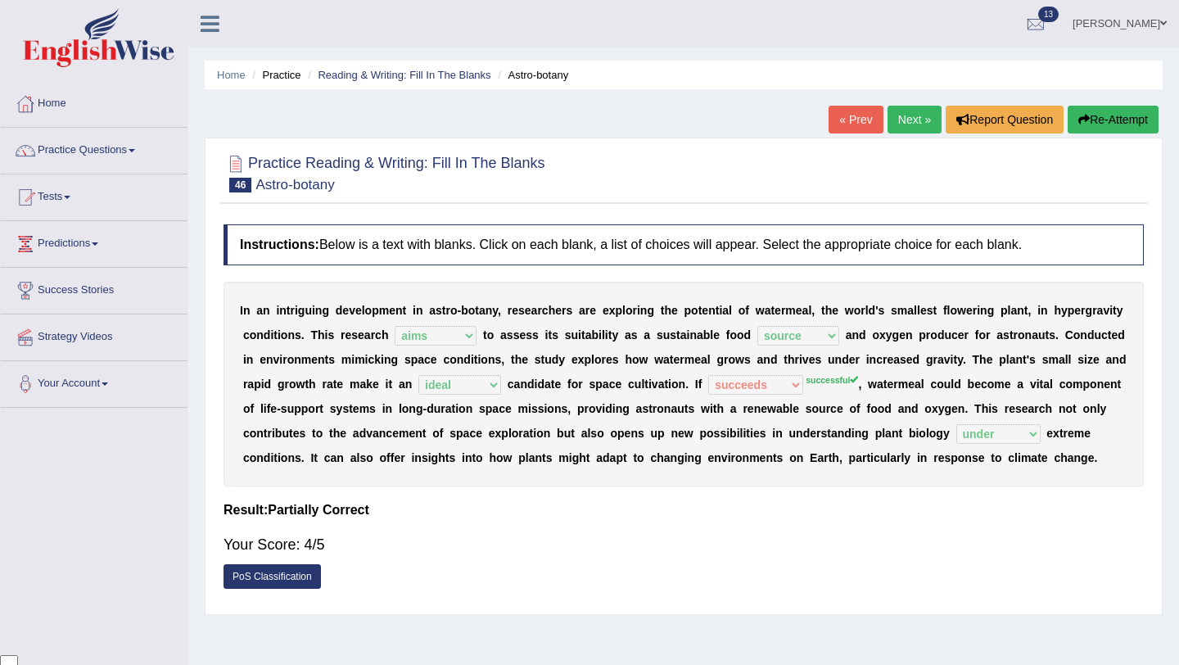
click at [906, 127] on link "Next »" at bounding box center [914, 120] width 54 height 28
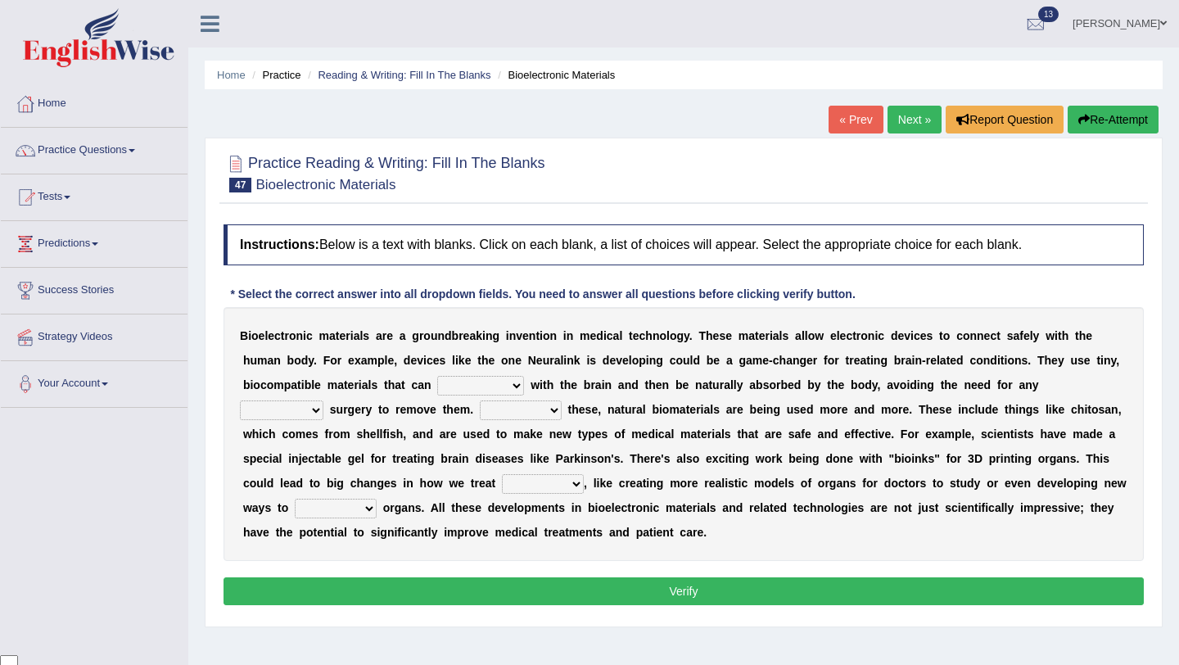
click at [518, 385] on select "unite interact accompany compute" at bounding box center [480, 386] width 87 height 20
select select "interact"
click at [438, 376] on select "unite interact accompany compute" at bounding box center [480, 386] width 87 height 20
click at [480, 410] on select "Beside Alongside Together Since" at bounding box center [521, 410] width 82 height 20
select select "Since"
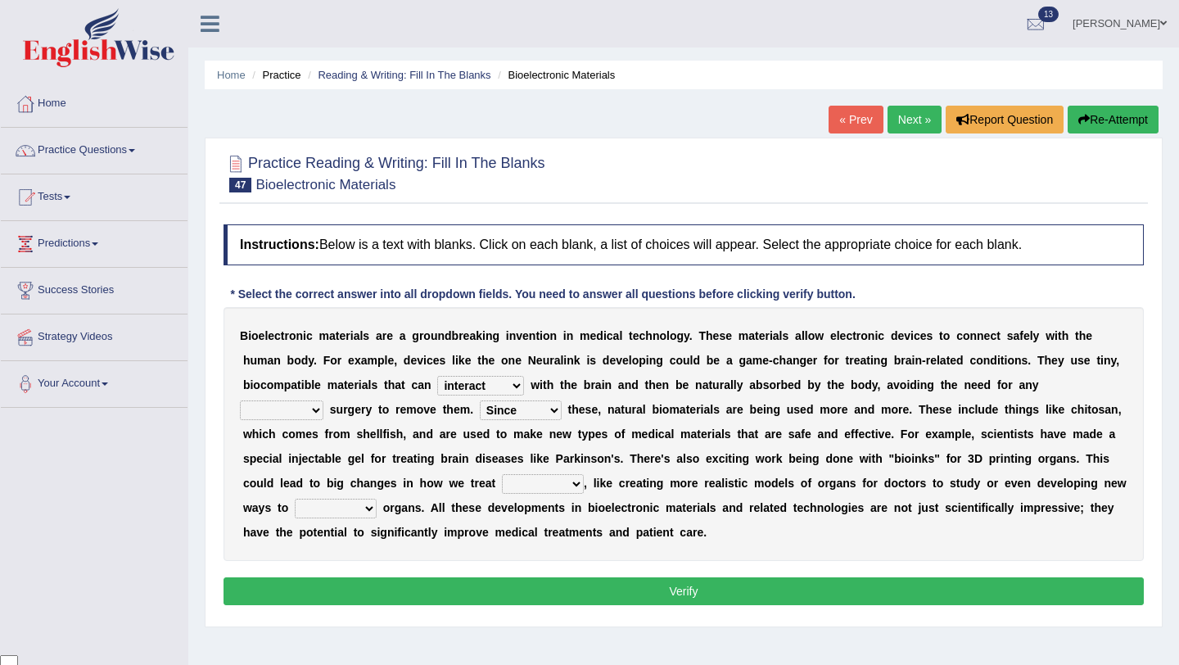
click at [480, 400] on select "Beside Alongside Together Since" at bounding box center [521, 410] width 82 height 20
click at [323, 400] on select "final passive additional misleading" at bounding box center [281, 410] width 83 height 20
select select "additional"
click at [323, 400] on select "final passive additional misleading" at bounding box center [281, 410] width 83 height 20
click at [518, 385] on select "unite interact accompany compute" at bounding box center [480, 386] width 87 height 20
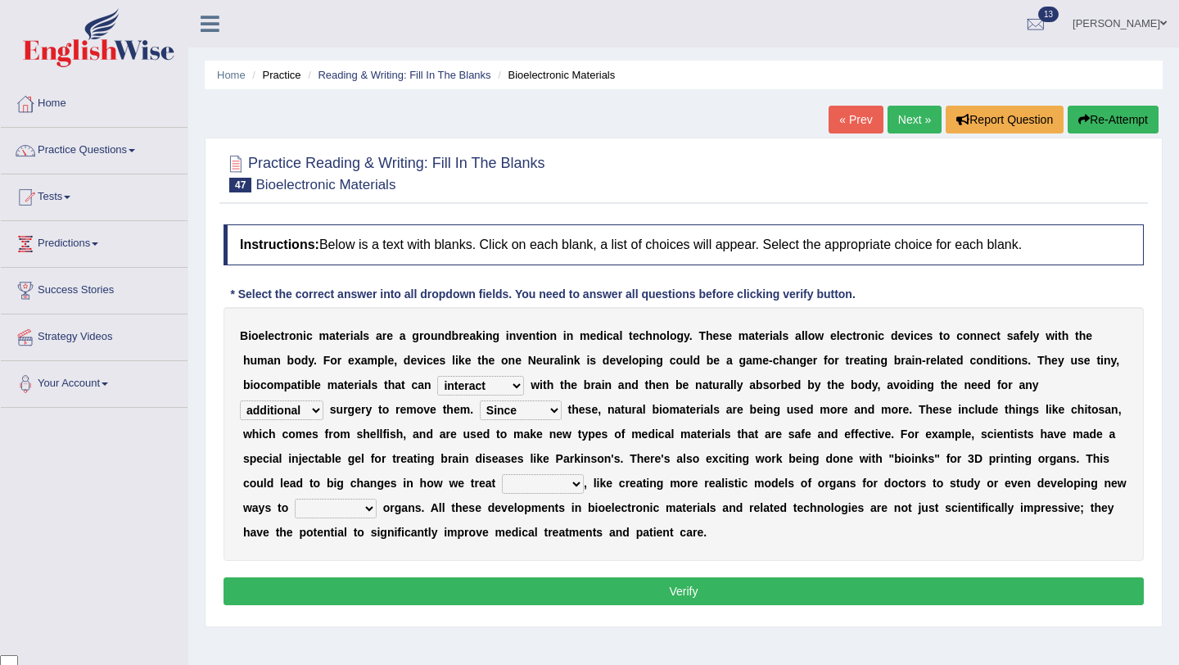
select select "accompany"
click at [438, 376] on select "unite interact accompany compute" at bounding box center [480, 386] width 87 height 20
click at [540, 481] on select "audience surgeries specialists patients" at bounding box center [543, 484] width 82 height 20
click at [535, 481] on select "audience surgeries specialists patients" at bounding box center [543, 484] width 82 height 20
select select "patients"
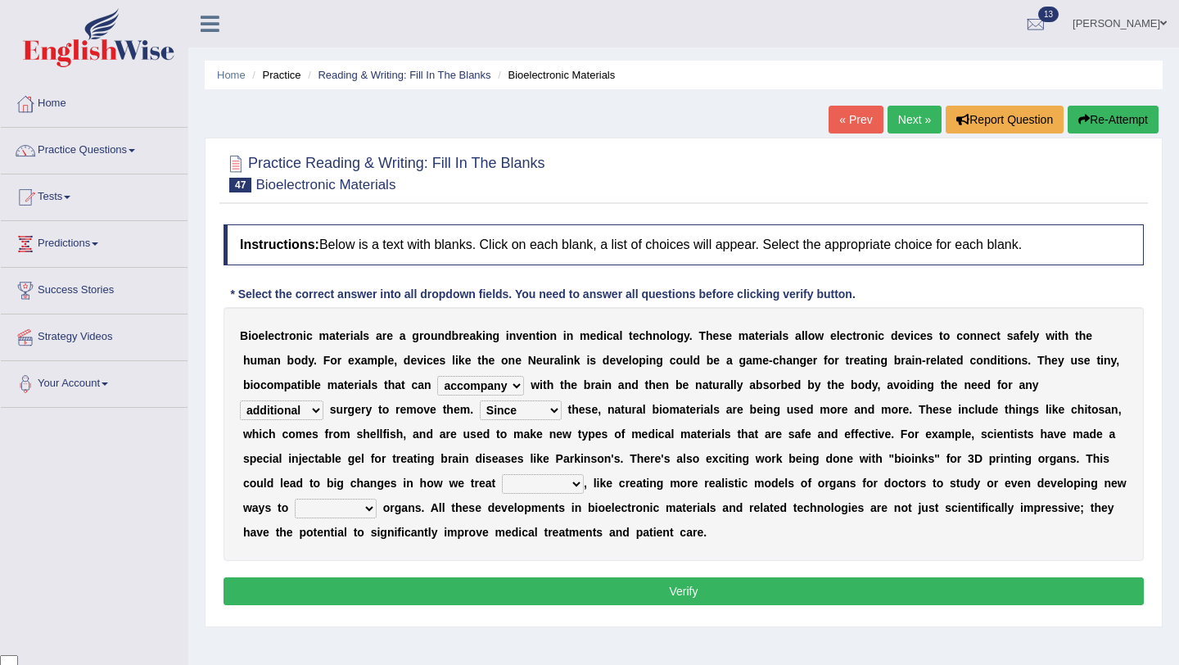
click at [502, 474] on select "audience surgeries specialists patients" at bounding box center [543, 484] width 82 height 20
click at [335, 506] on select "distribute anticipate transplant levy" at bounding box center [336, 508] width 82 height 20
select select "transplant"
click at [295, 498] on select "distribute anticipate transplant levy" at bounding box center [336, 508] width 82 height 20
click at [486, 593] on button "Verify" at bounding box center [683, 591] width 920 height 28
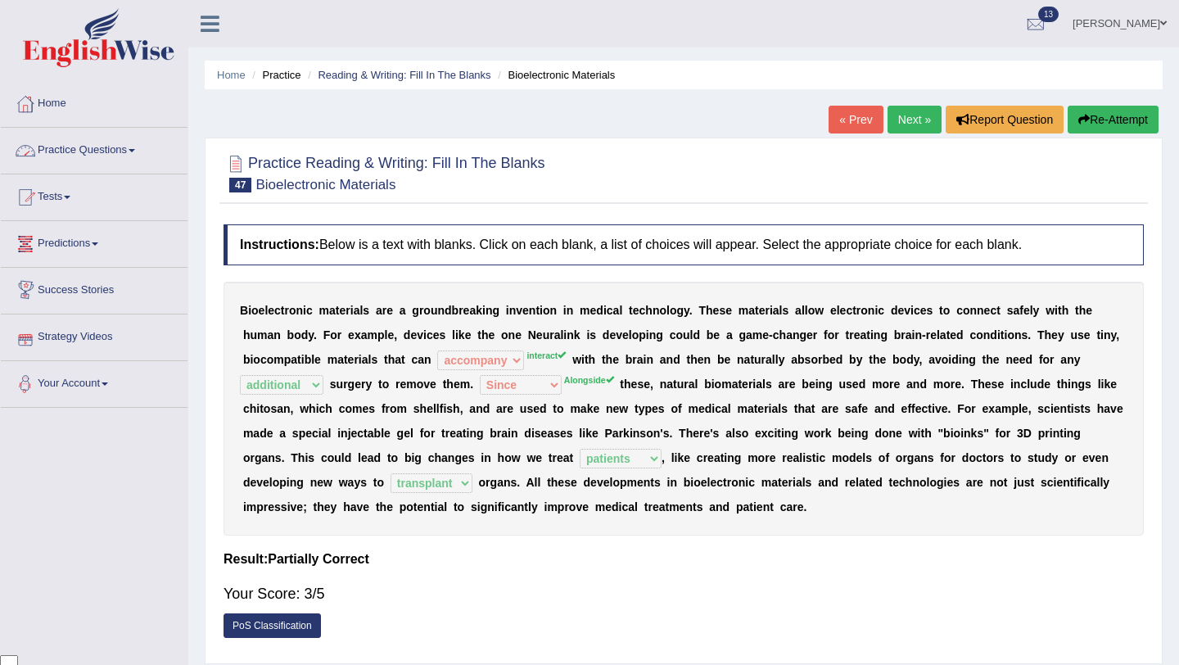
click at [149, 154] on link "Practice Questions" at bounding box center [94, 148] width 187 height 41
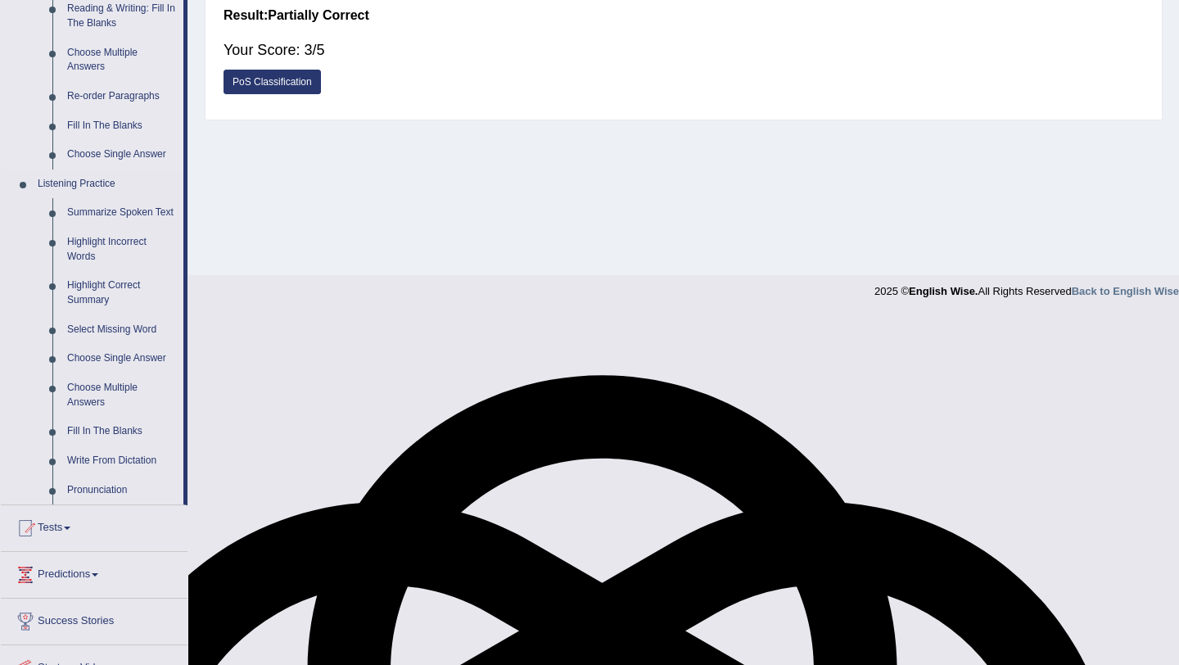
scroll to position [549, 0]
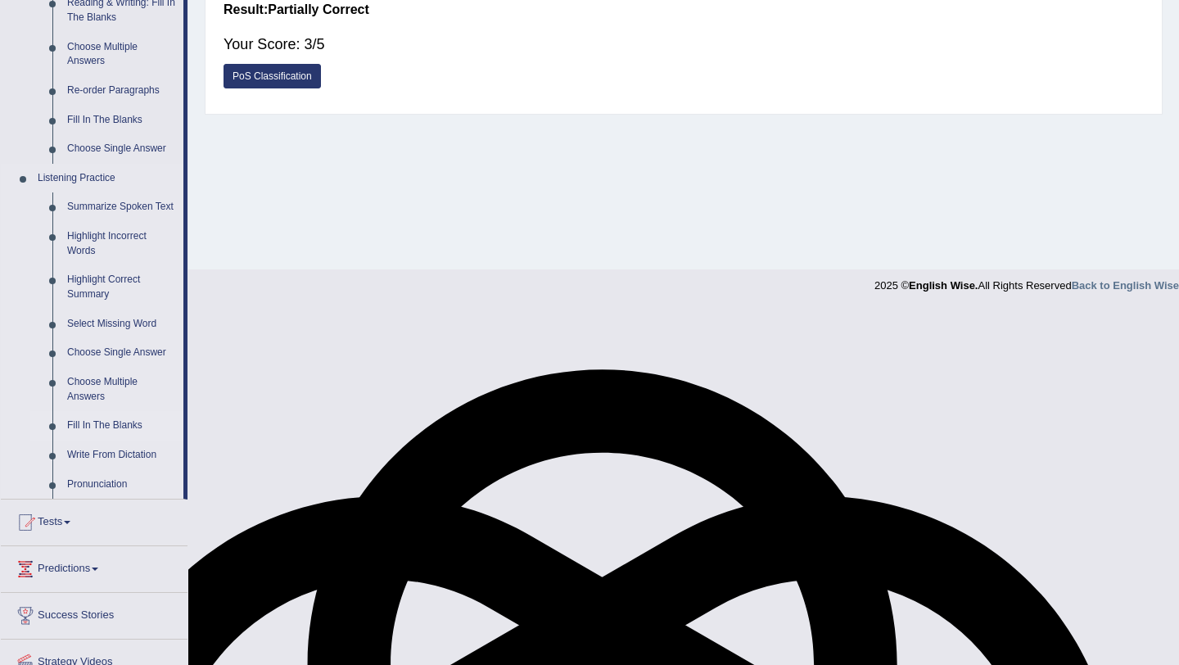
click at [130, 440] on link "Fill In The Blanks" at bounding box center [122, 425] width 124 height 29
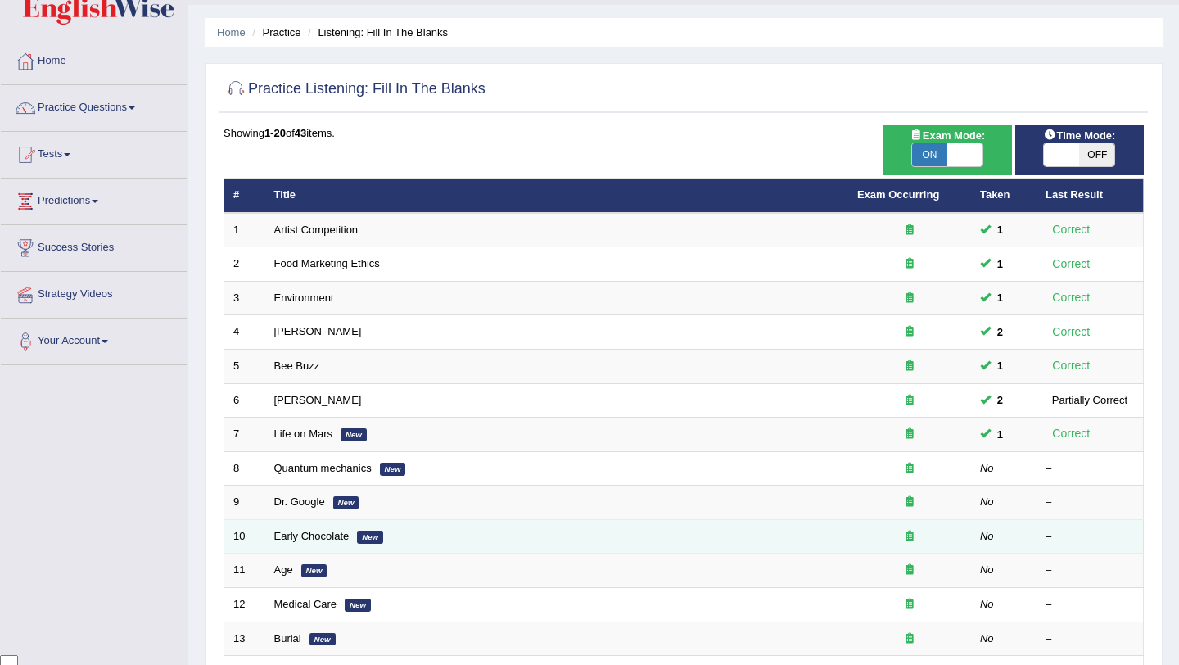
scroll to position [38, 0]
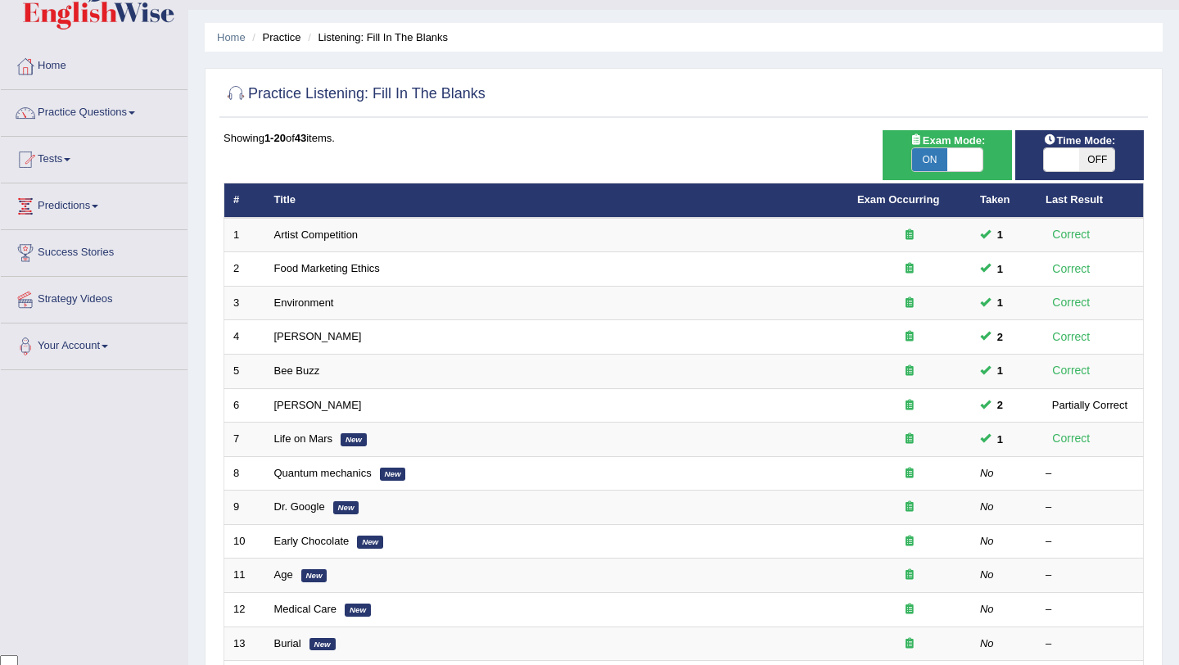
click at [1088, 165] on span "OFF" at bounding box center [1096, 159] width 35 height 23
checkbox input "true"
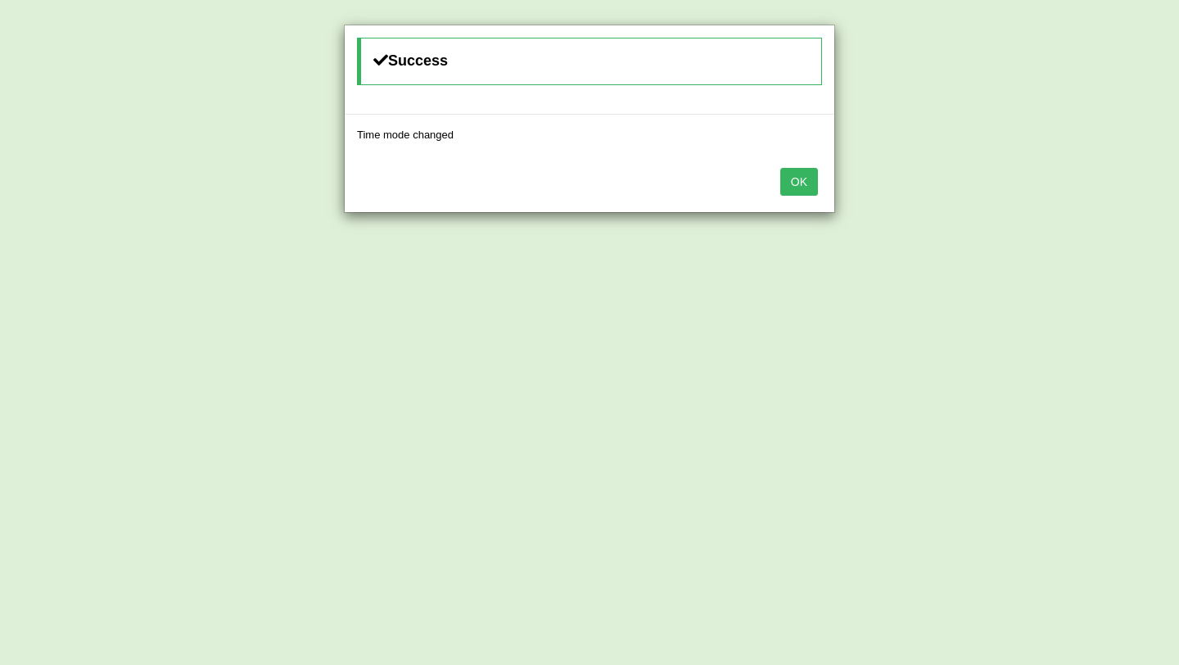
click at [808, 176] on button "OK" at bounding box center [799, 182] width 38 height 28
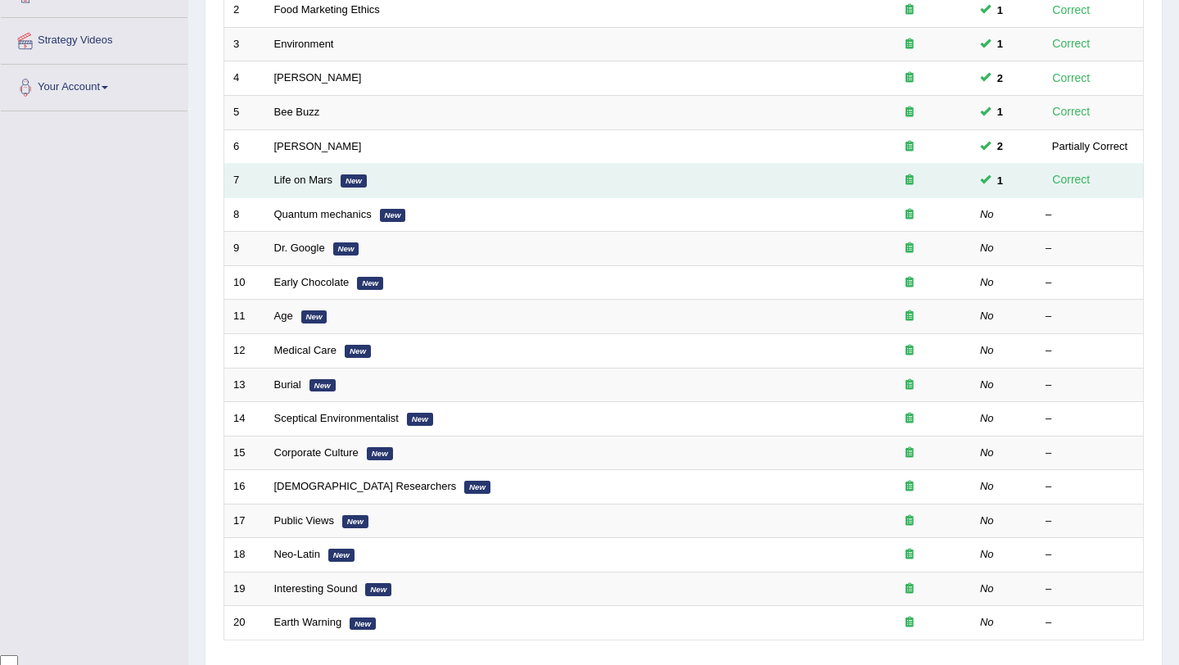
scroll to position [259, 0]
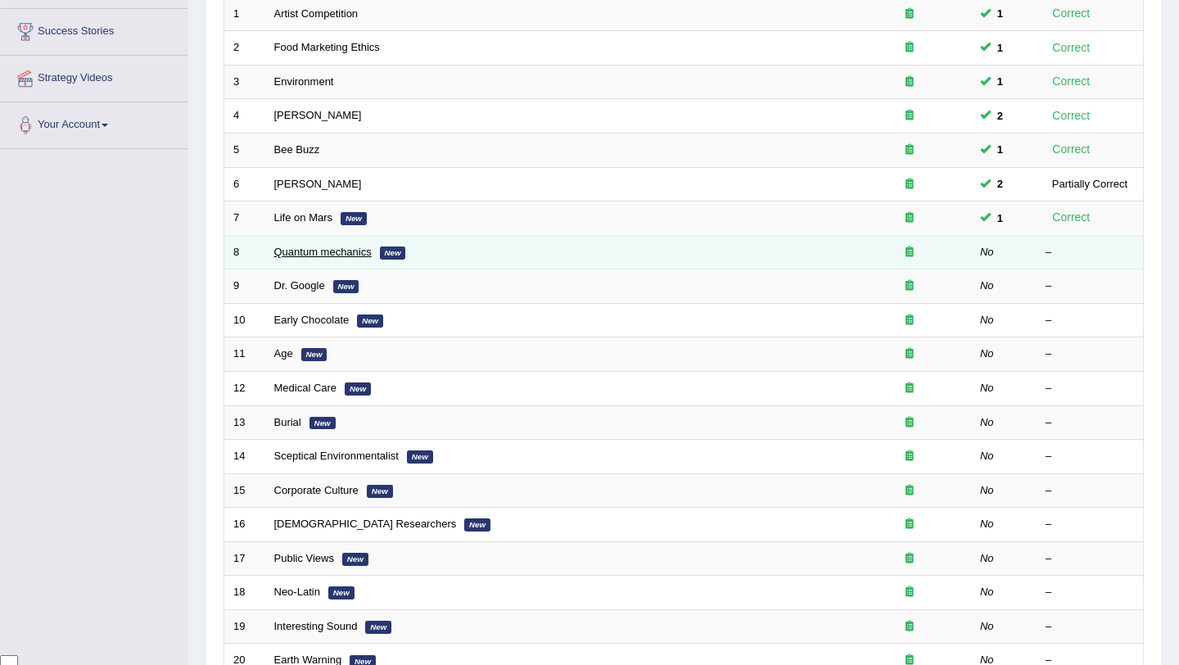
click at [355, 254] on link "Quantum mechanics" at bounding box center [322, 252] width 97 height 12
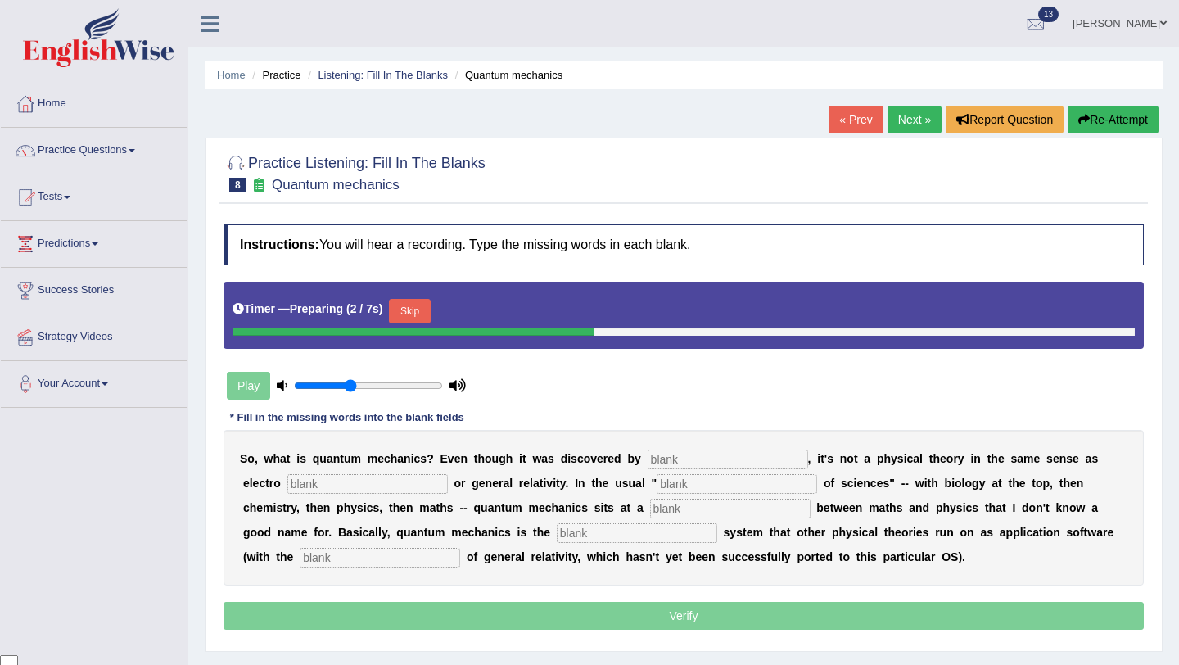
click at [424, 314] on button "Skip" at bounding box center [409, 311] width 41 height 25
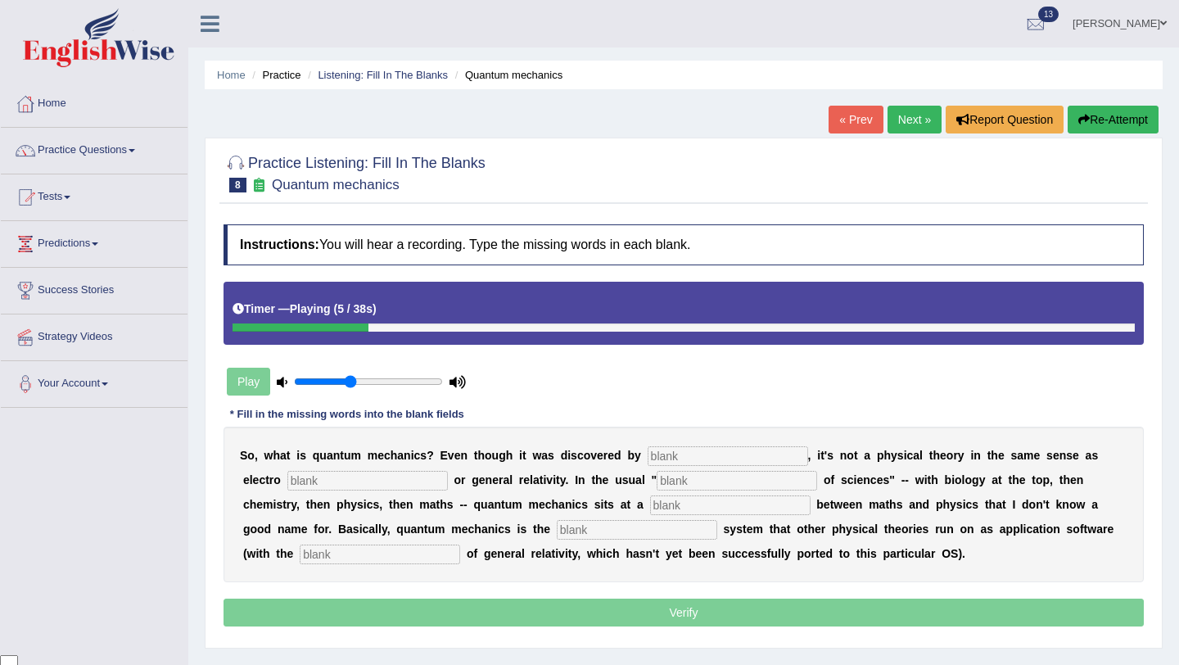
click at [242, 316] on div "Timer — Playing ( 5 / 38s )" at bounding box center [683, 309] width 902 height 29
click at [376, 336] on div "Timer — Playing ( 6 / 38s )" at bounding box center [683, 313] width 920 height 63
click at [657, 459] on input "text" at bounding box center [727, 456] width 160 height 20
click at [327, 477] on input "text" at bounding box center [367, 481] width 160 height 20
type input "magnetism"
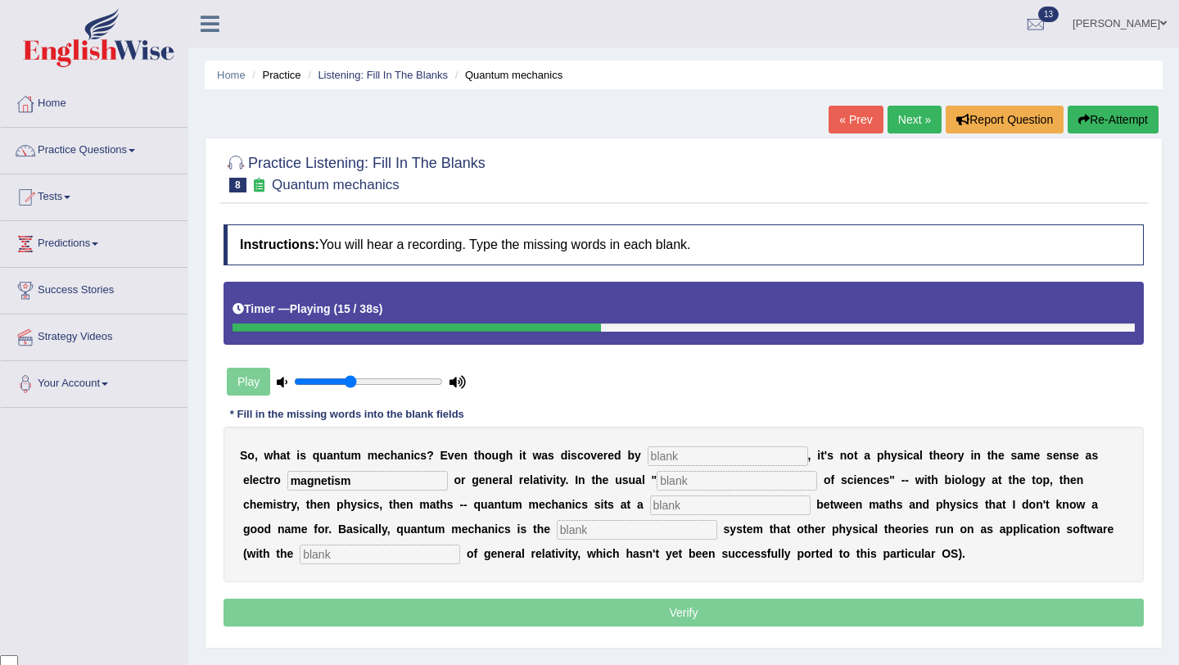
click at [656, 481] on input "text" at bounding box center [736, 481] width 160 height 20
type input "hierarcy"
click at [650, 506] on input "text" at bounding box center [730, 505] width 160 height 20
type input "level"
click at [562, 529] on input "text" at bounding box center [637, 530] width 160 height 20
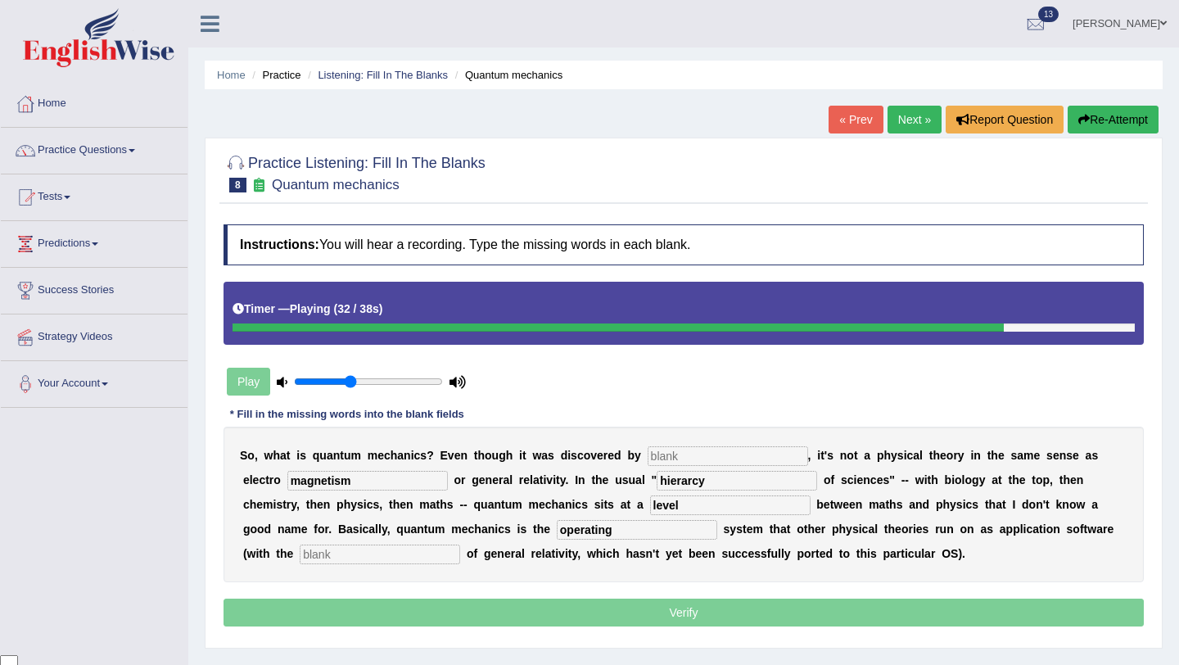
type input "operating"
click at [350, 552] on input "text" at bounding box center [380, 554] width 160 height 20
type input "exception"
click at [714, 453] on input "text" at bounding box center [727, 456] width 160 height 20
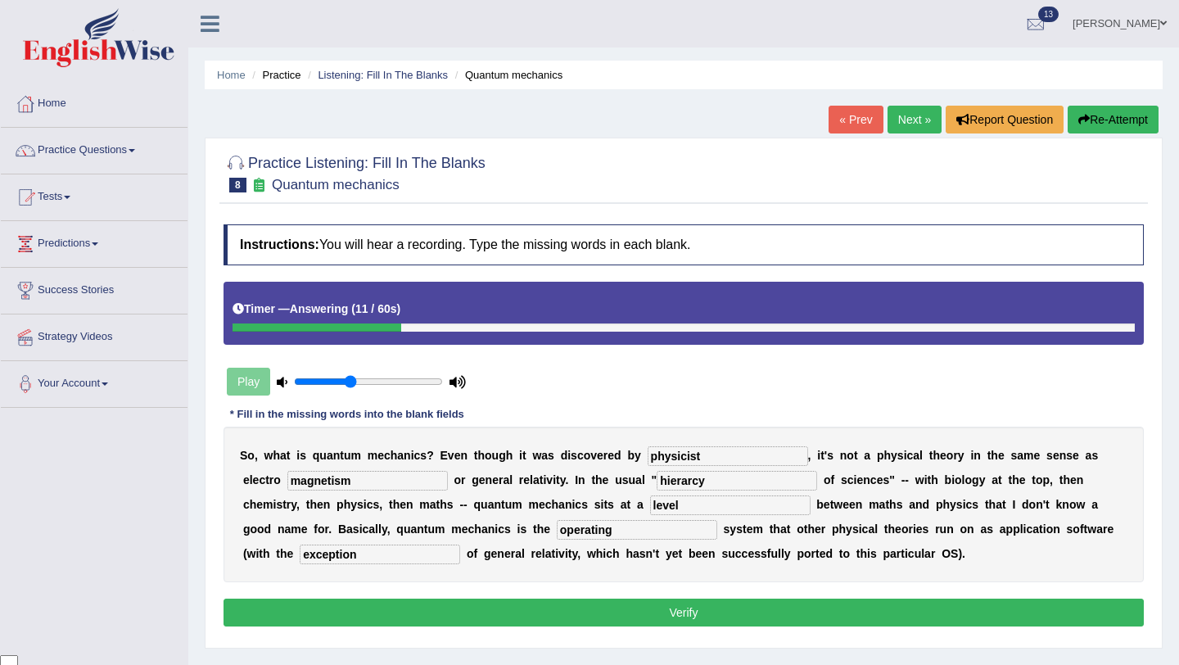
type input "physicist"
click at [711, 600] on button "Verify" at bounding box center [683, 612] width 920 height 28
